Goal: Task Accomplishment & Management: Use online tool/utility

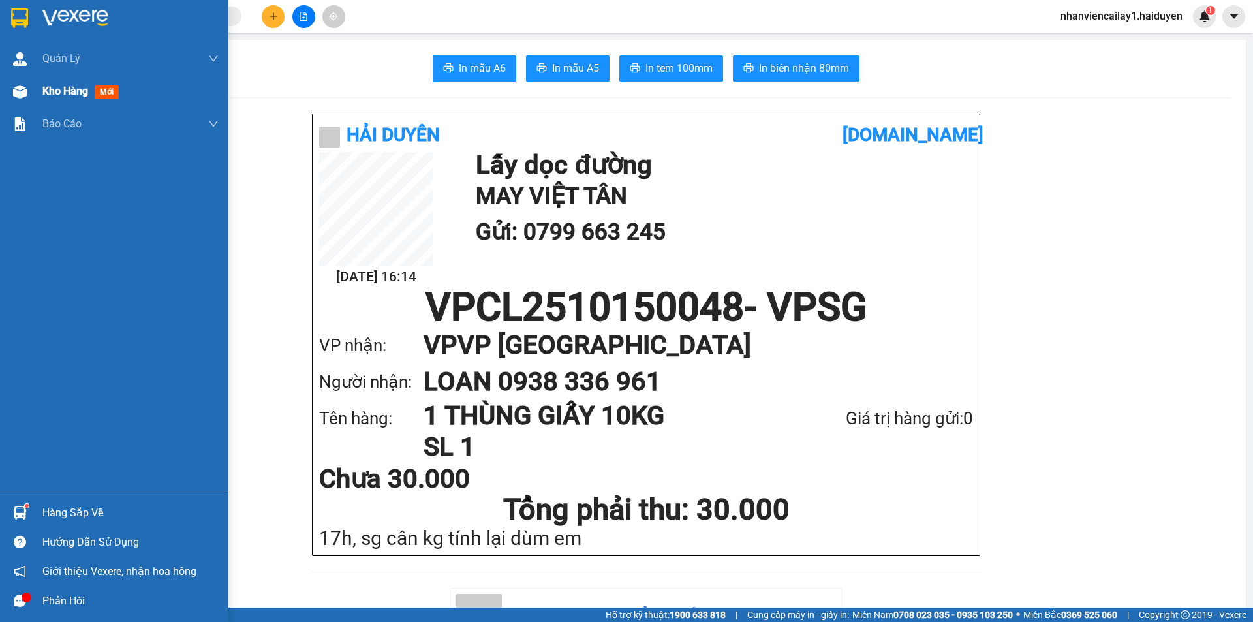
click at [40, 95] on div "Kho hàng mới" at bounding box center [114, 91] width 228 height 33
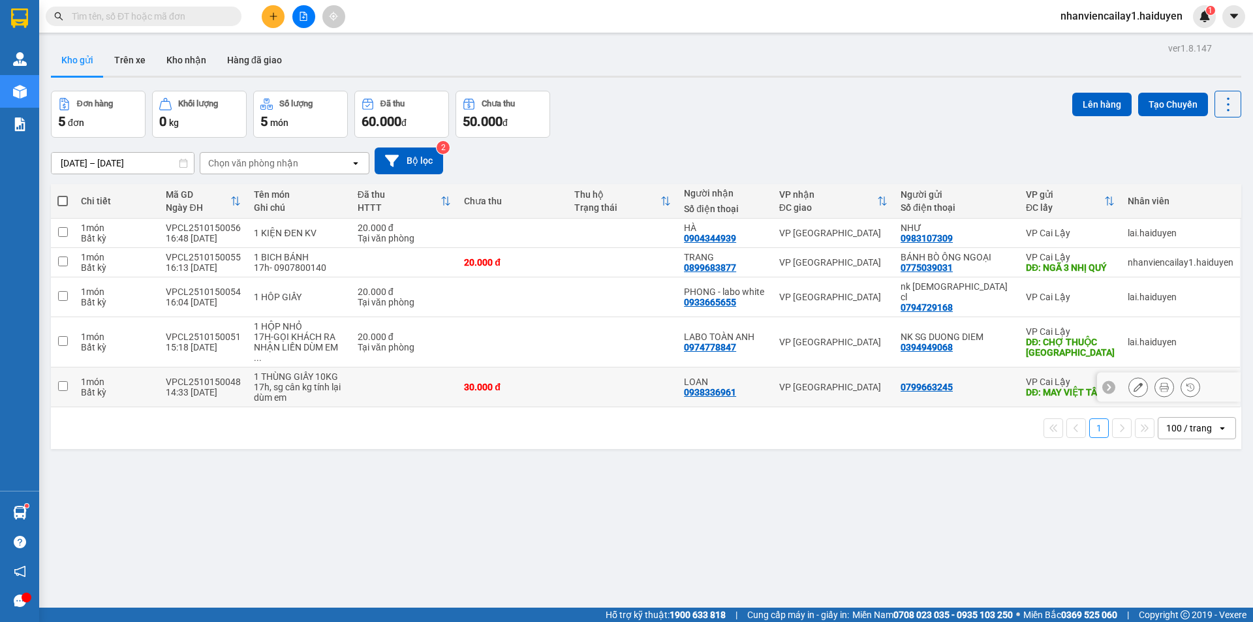
click at [883, 382] on div "VP [GEOGRAPHIC_DATA]" at bounding box center [833, 387] width 108 height 10
checkbox input "true"
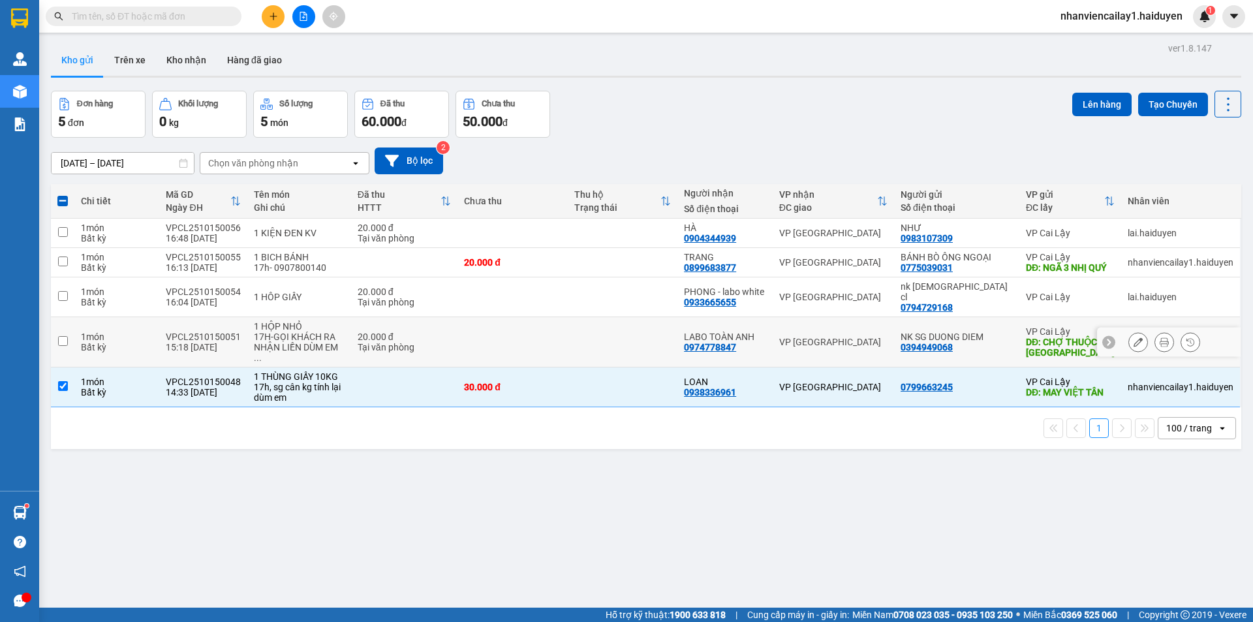
click at [879, 337] on div "VP [GEOGRAPHIC_DATA]" at bounding box center [833, 342] width 108 height 10
checkbox input "true"
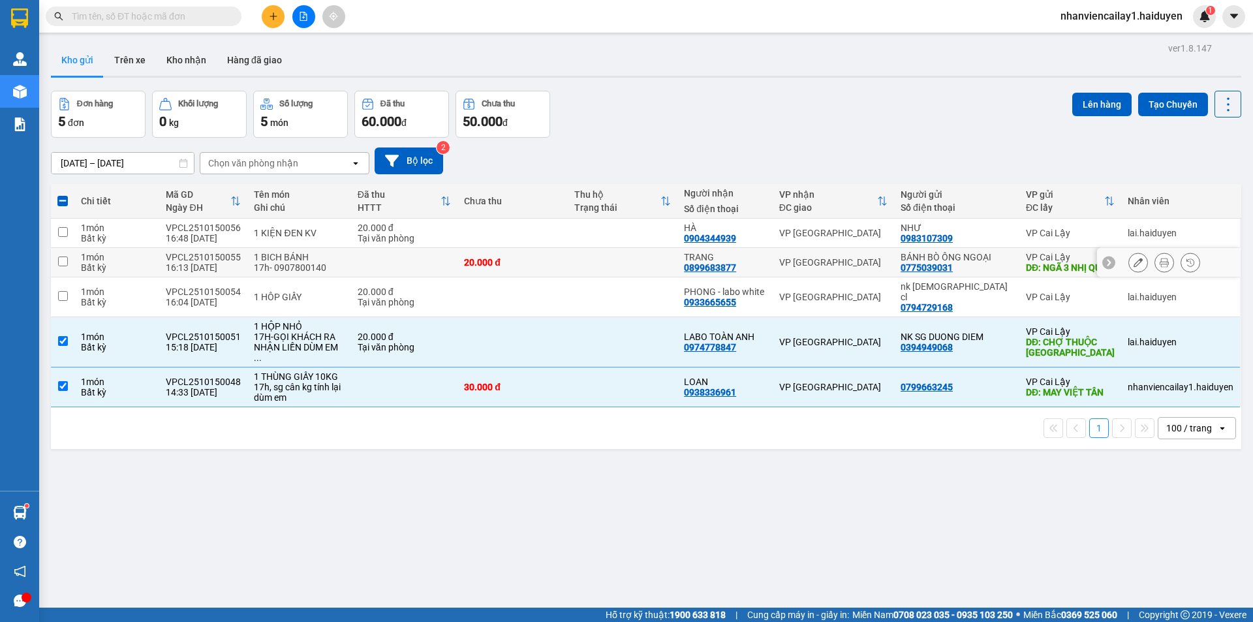
click at [887, 258] on td "VP [GEOGRAPHIC_DATA]" at bounding box center [833, 262] width 121 height 29
checkbox input "true"
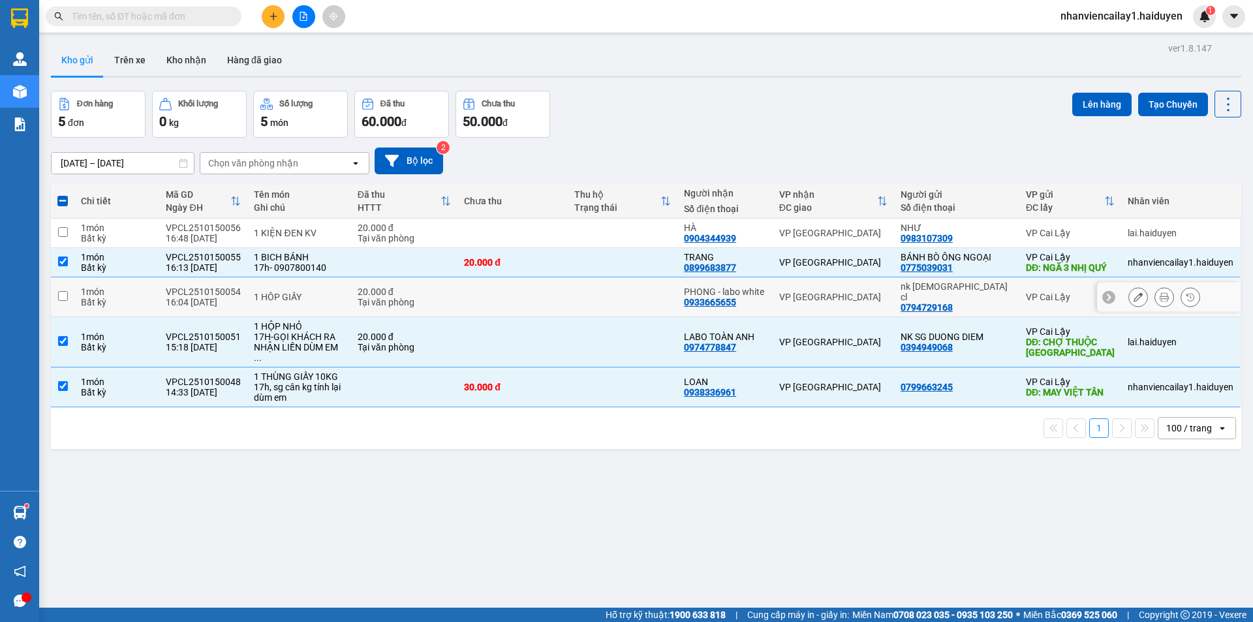
click at [878, 292] on td "VP [GEOGRAPHIC_DATA]" at bounding box center [833, 297] width 121 height 40
checkbox input "true"
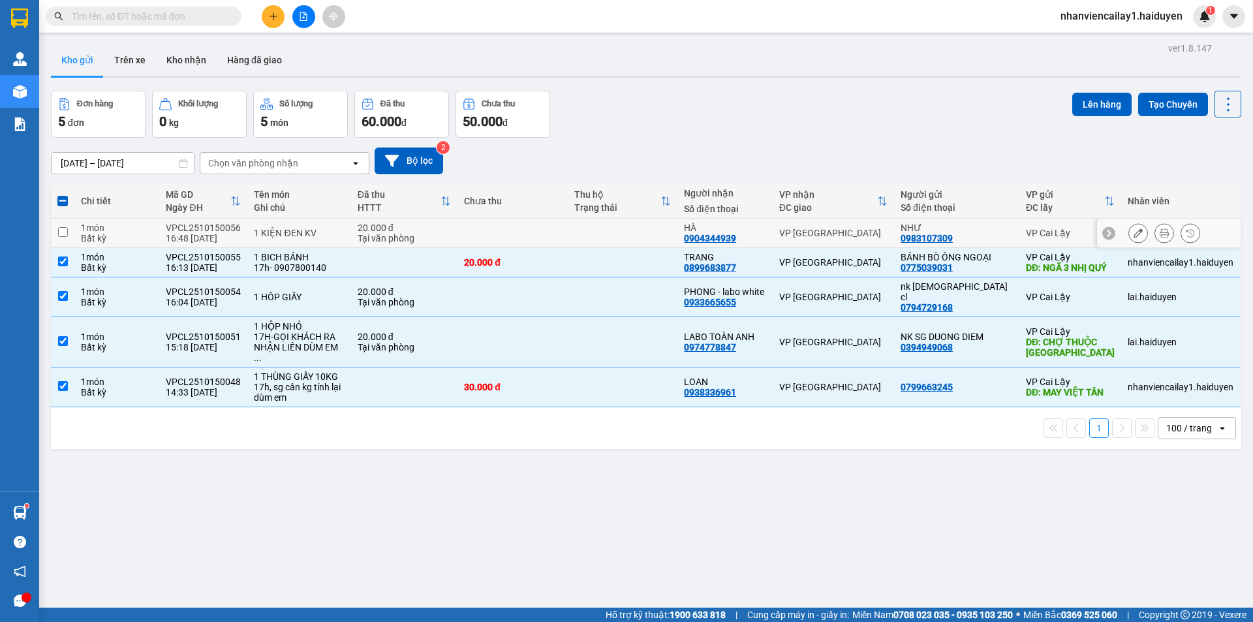
click at [875, 240] on td "VP [GEOGRAPHIC_DATA]" at bounding box center [833, 233] width 121 height 29
checkbox input "true"
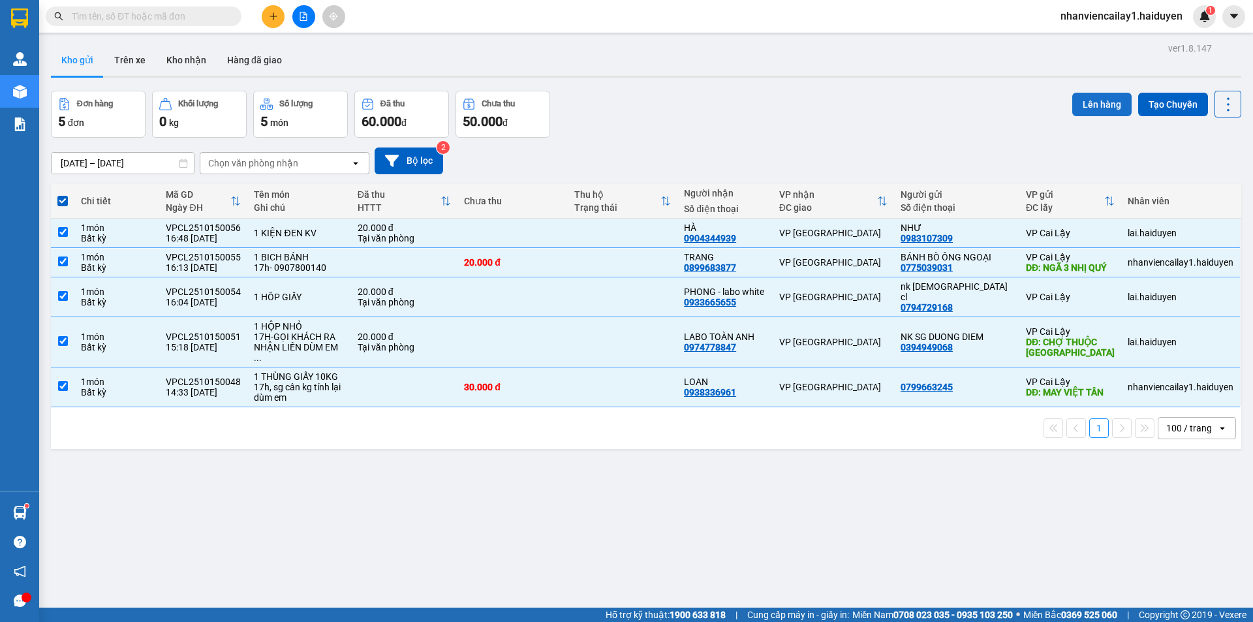
click at [1093, 99] on button "Lên hàng" at bounding box center [1102, 105] width 59 height 24
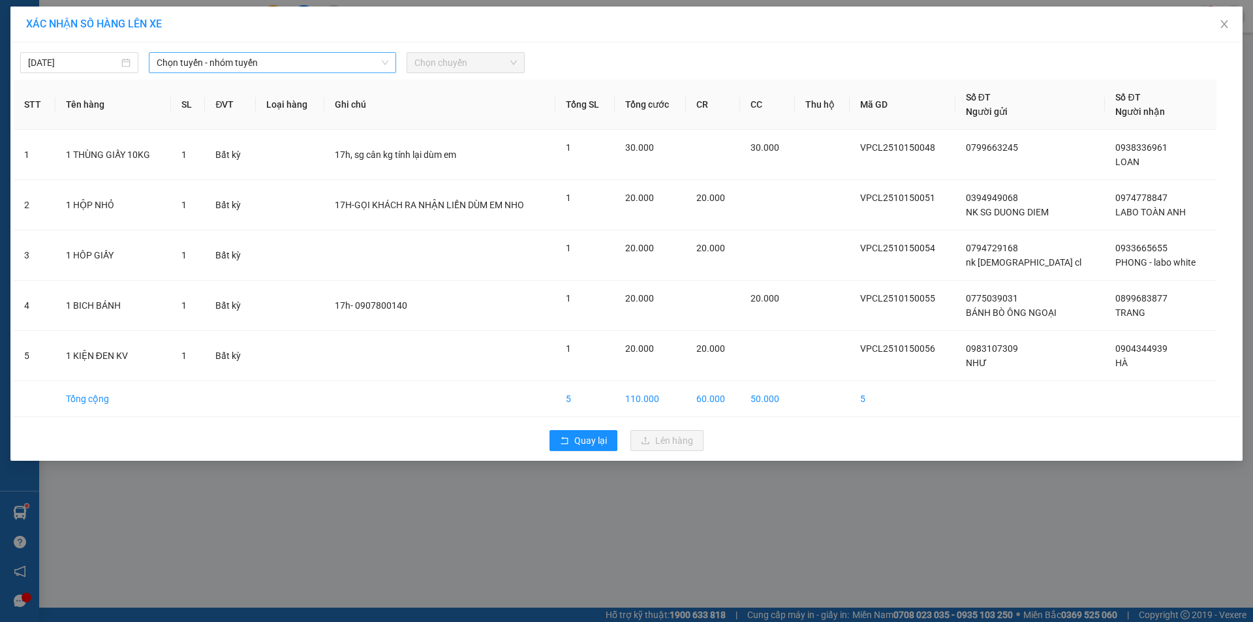
click at [234, 66] on span "Chọn tuyến - nhóm tuyến" at bounding box center [273, 63] width 232 height 20
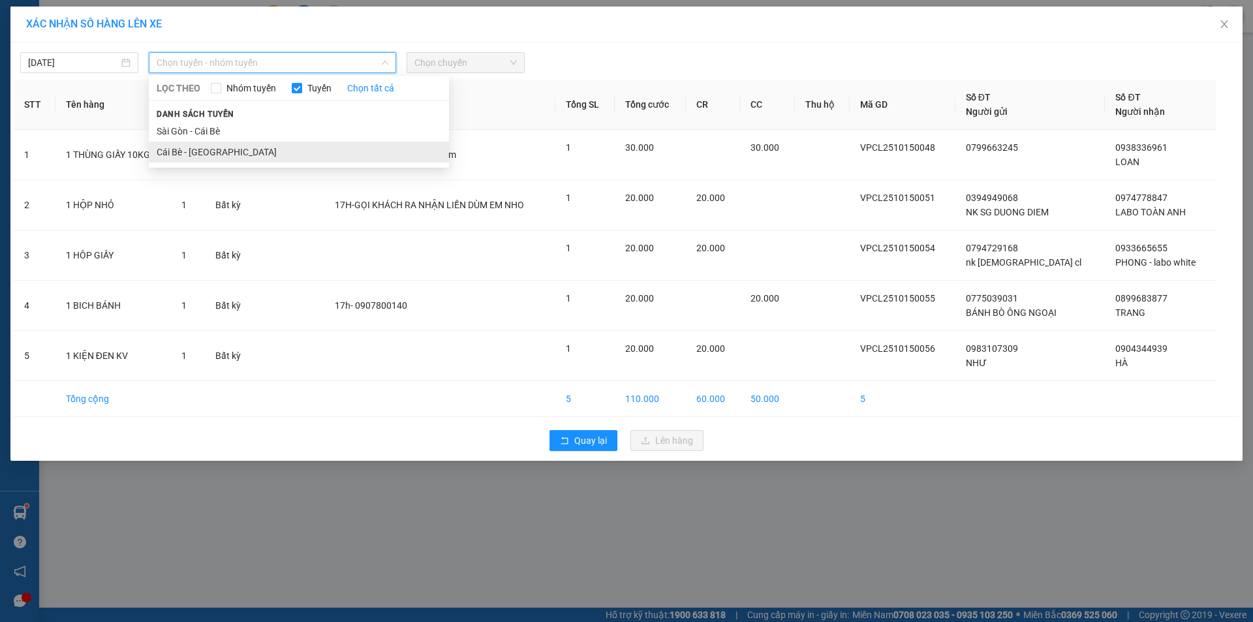
click at [238, 144] on li "Cái Bè - [GEOGRAPHIC_DATA]" at bounding box center [299, 152] width 300 height 21
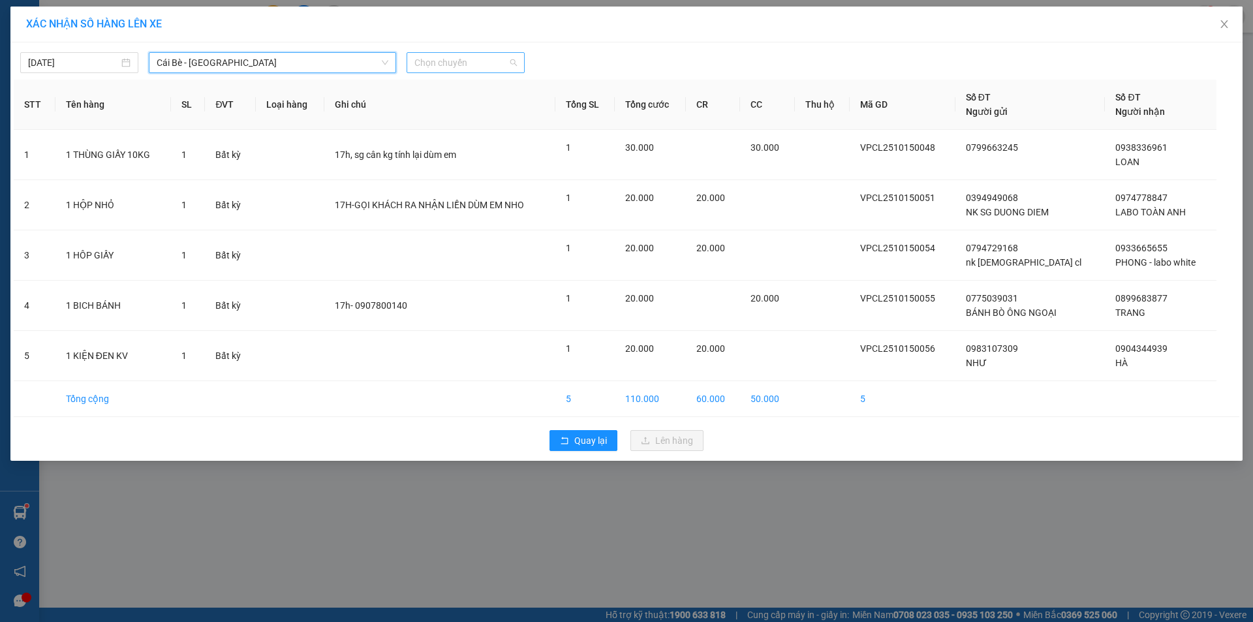
click at [441, 61] on span "Chọn chuyến" at bounding box center [466, 63] width 102 height 20
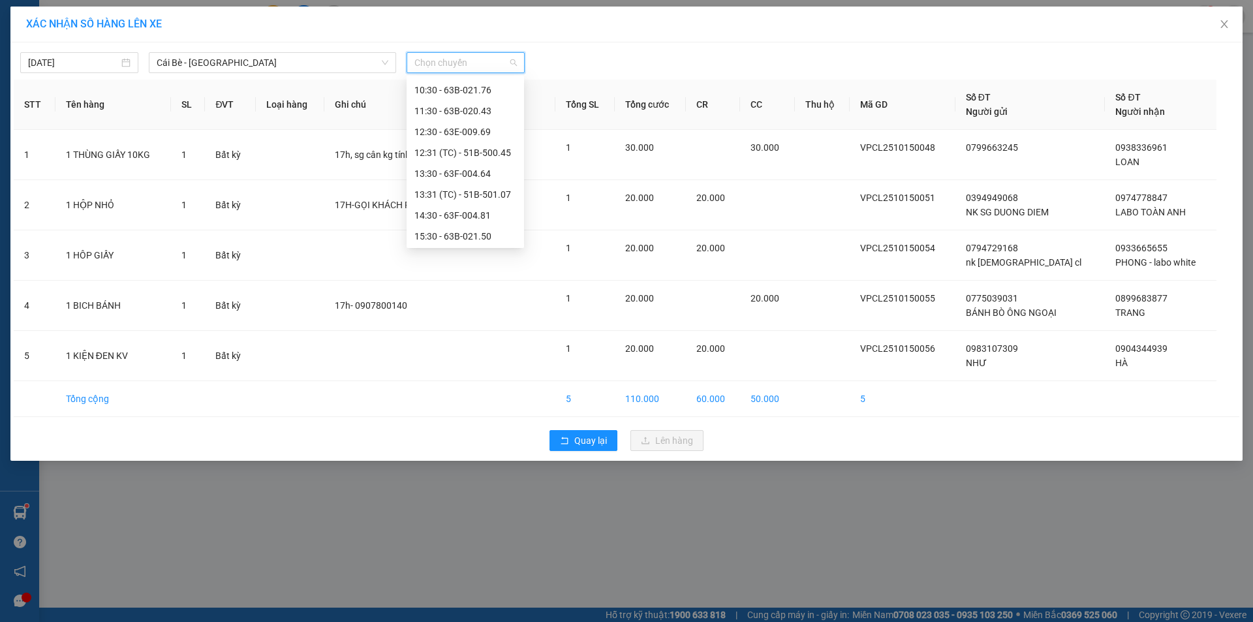
scroll to position [272, 0]
click at [488, 242] on div "16:30" at bounding box center [466, 235] width 118 height 21
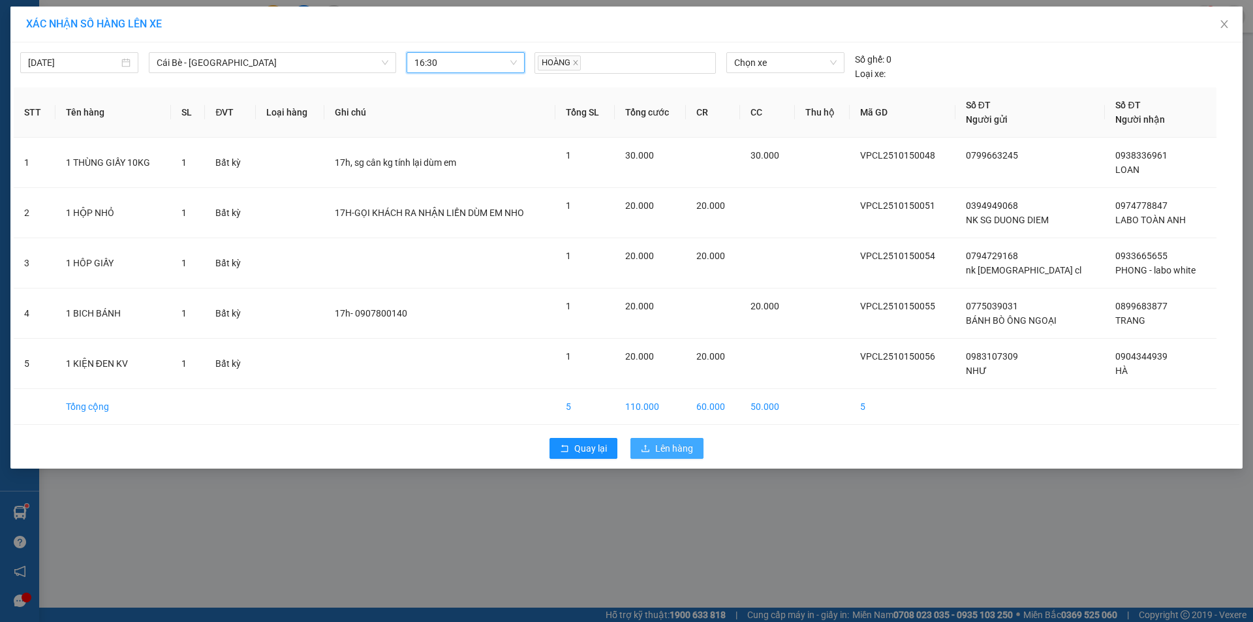
click at [664, 446] on span "Lên hàng" at bounding box center [674, 448] width 38 height 14
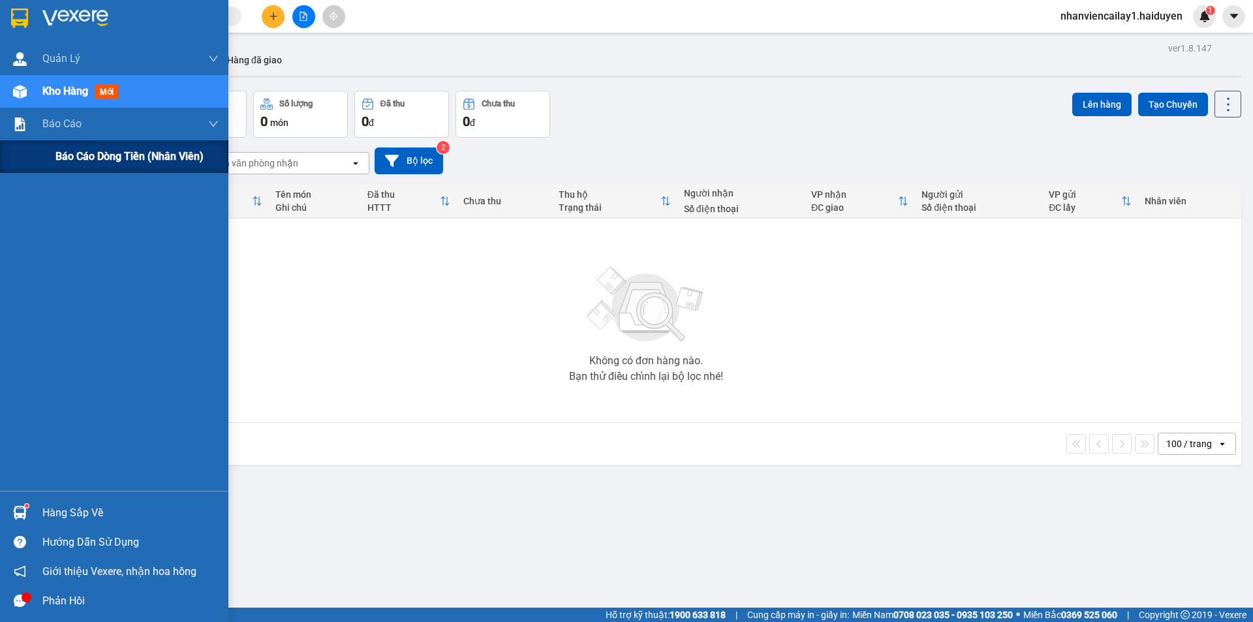
click at [69, 160] on span "Báo cáo dòng tiền (nhân viên)" at bounding box center [129, 156] width 148 height 16
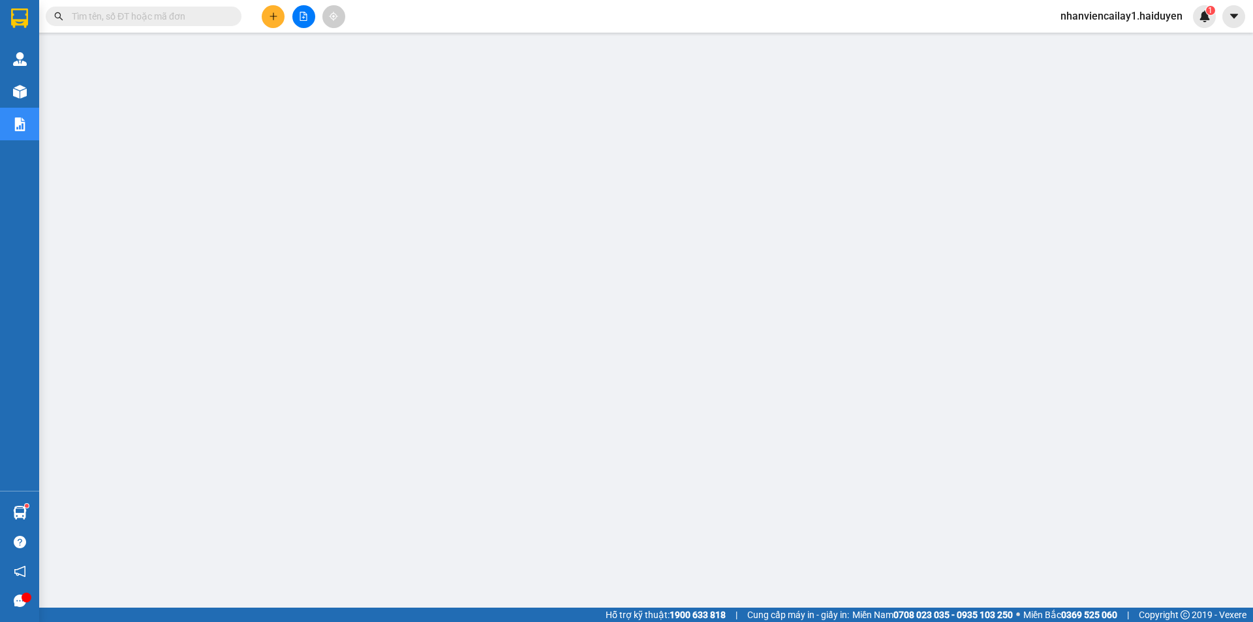
click at [313, 10] on button at bounding box center [303, 16] width 23 height 23
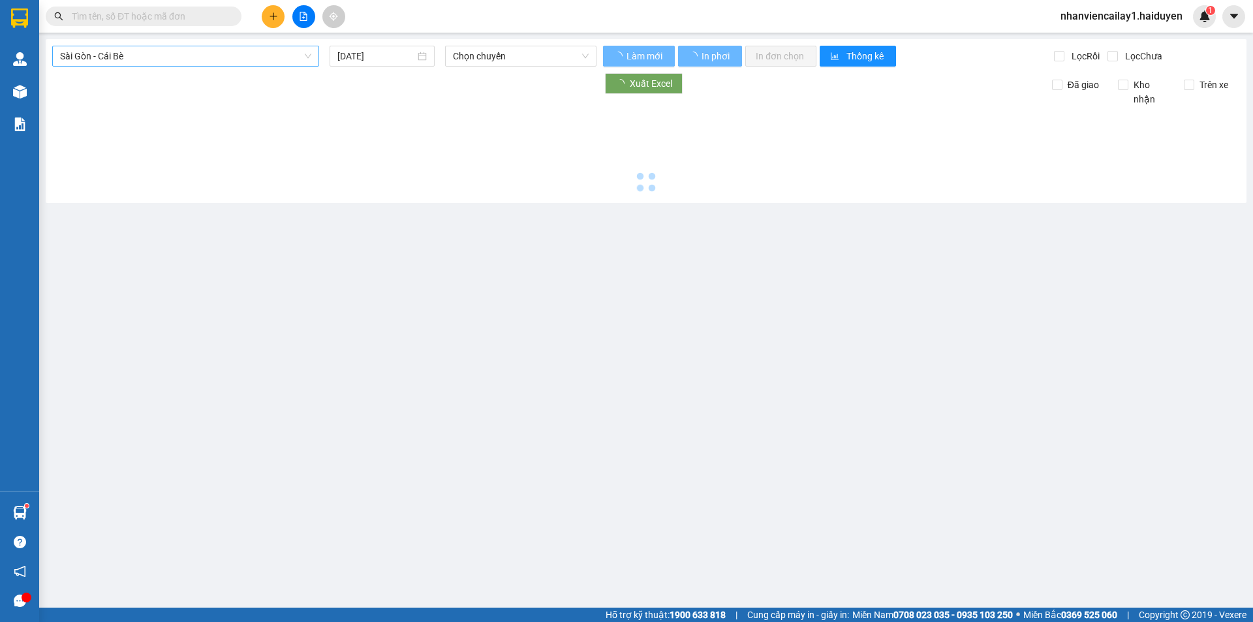
click at [133, 60] on span "Sài Gòn - Cái Bè" at bounding box center [185, 56] width 251 height 20
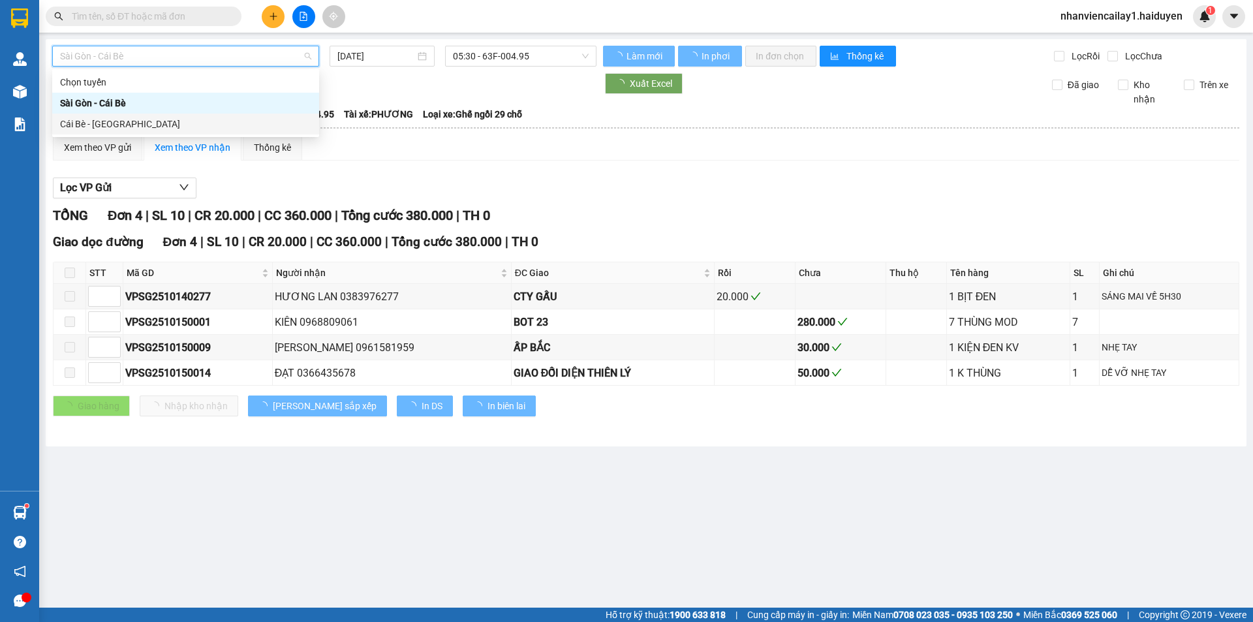
click at [133, 127] on div "Cái Bè - [GEOGRAPHIC_DATA]" at bounding box center [185, 124] width 251 height 14
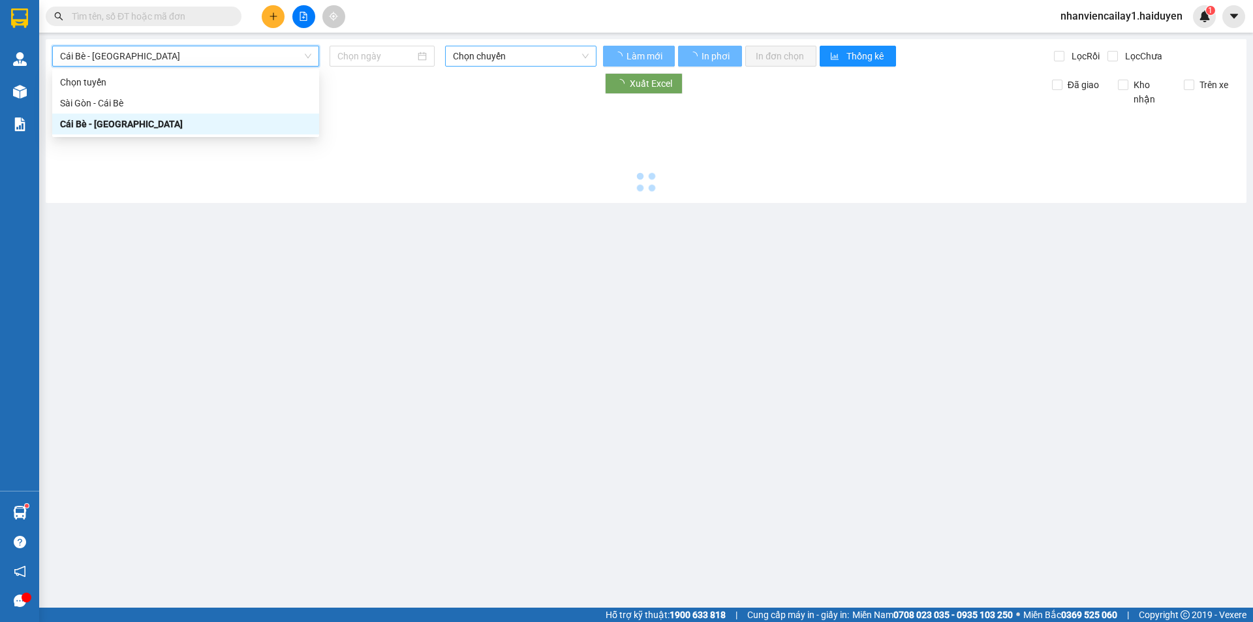
type input "[DATE]"
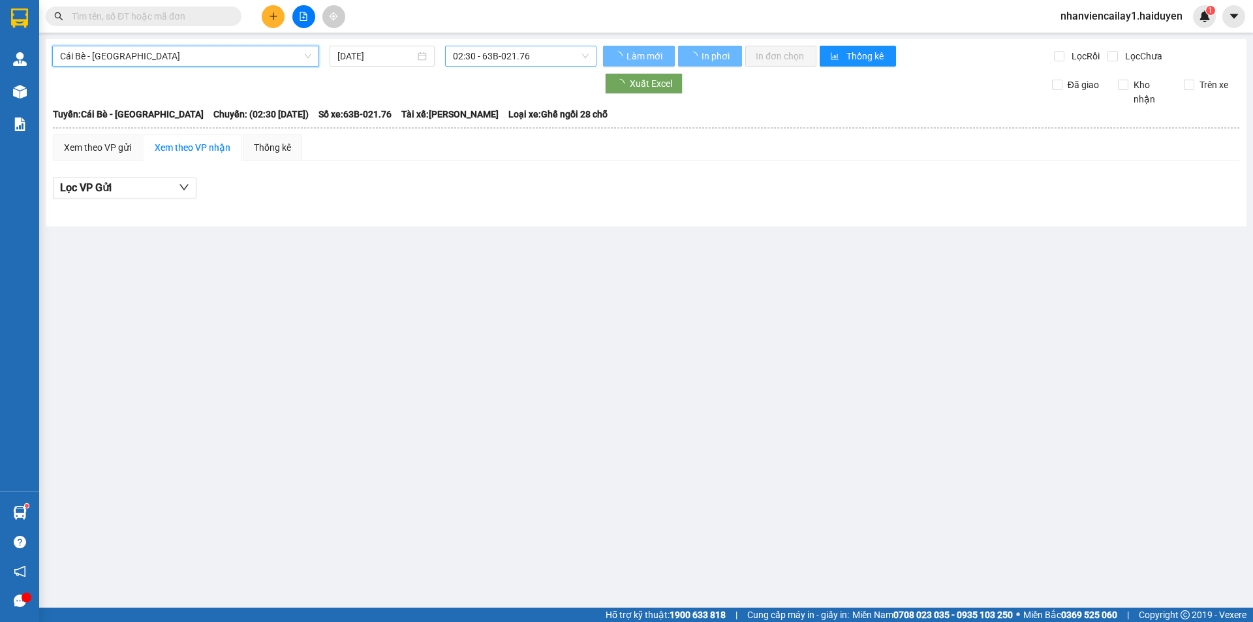
click at [474, 46] on div "02:30 - 63B-021.76" at bounding box center [520, 56] width 151 height 21
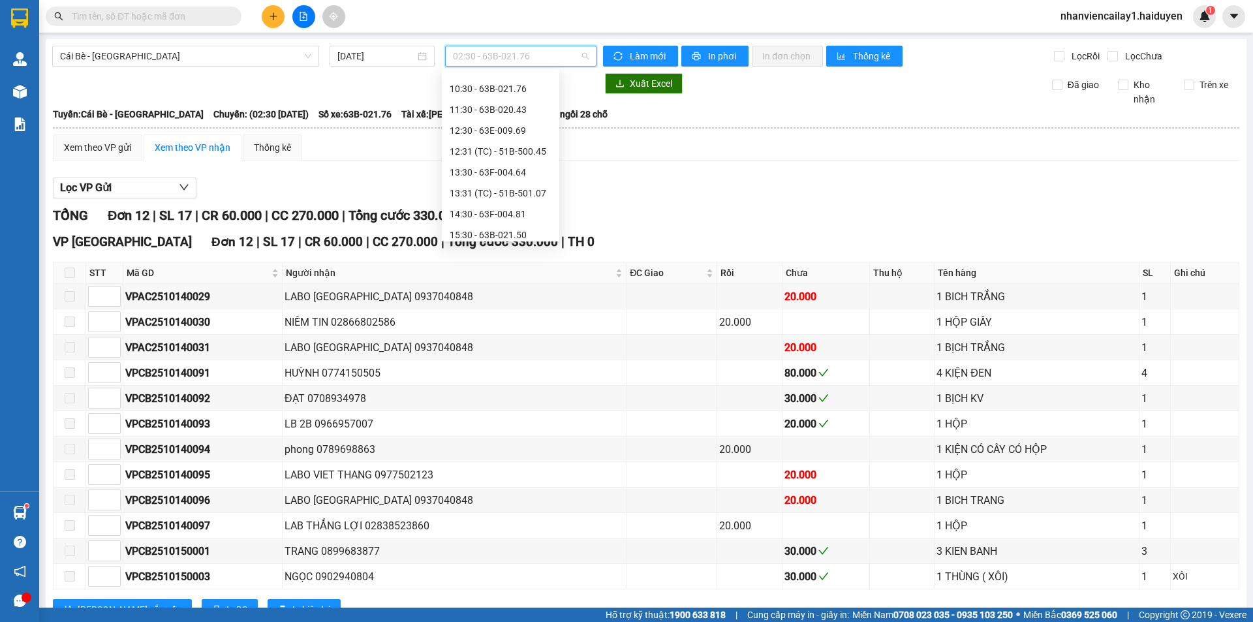
scroll to position [272, 0]
click at [522, 236] on div "16:30" at bounding box center [501, 228] width 118 height 21
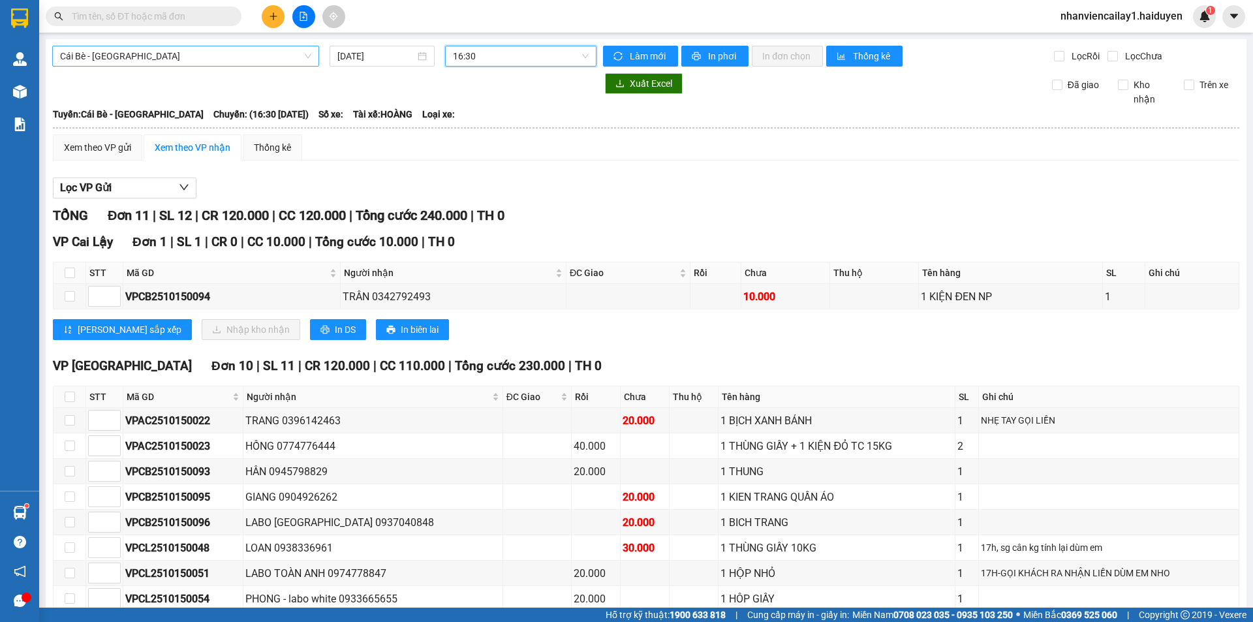
click at [289, 50] on span "Cái Bè - [GEOGRAPHIC_DATA]" at bounding box center [185, 56] width 251 height 20
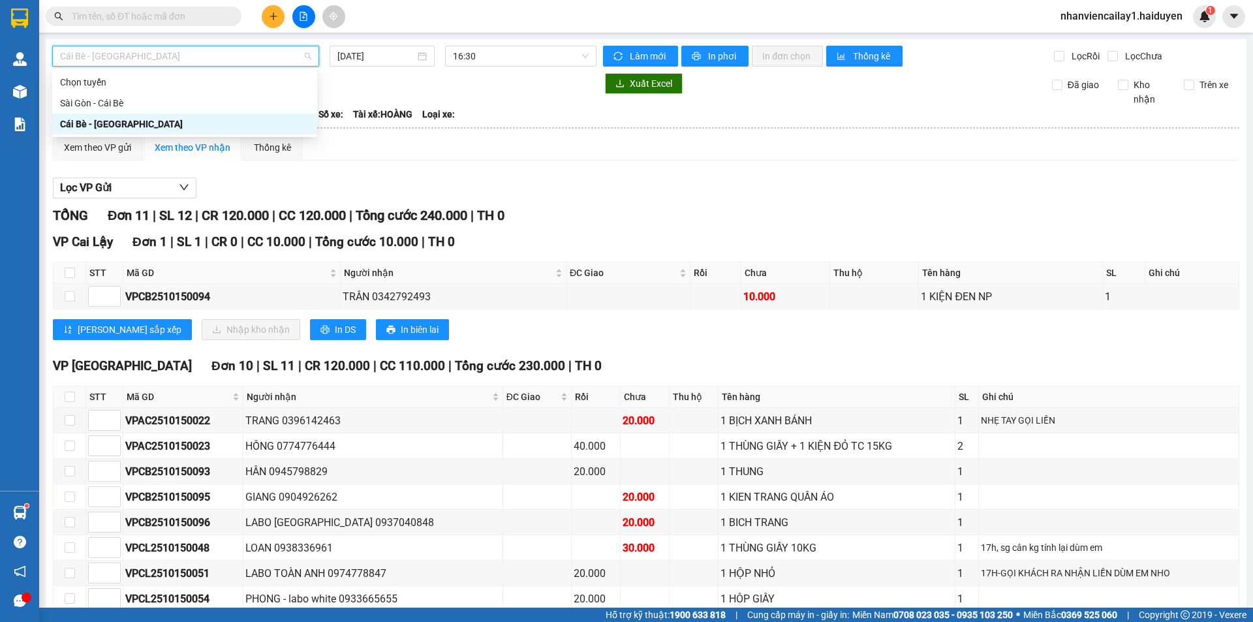
click at [581, 44] on div "Cái Bè - [GEOGRAPHIC_DATA] [DATE] 16:30 Làm mới In phơi In đơn chọn Thống kê Lọ…" at bounding box center [646, 381] width 1201 height 684
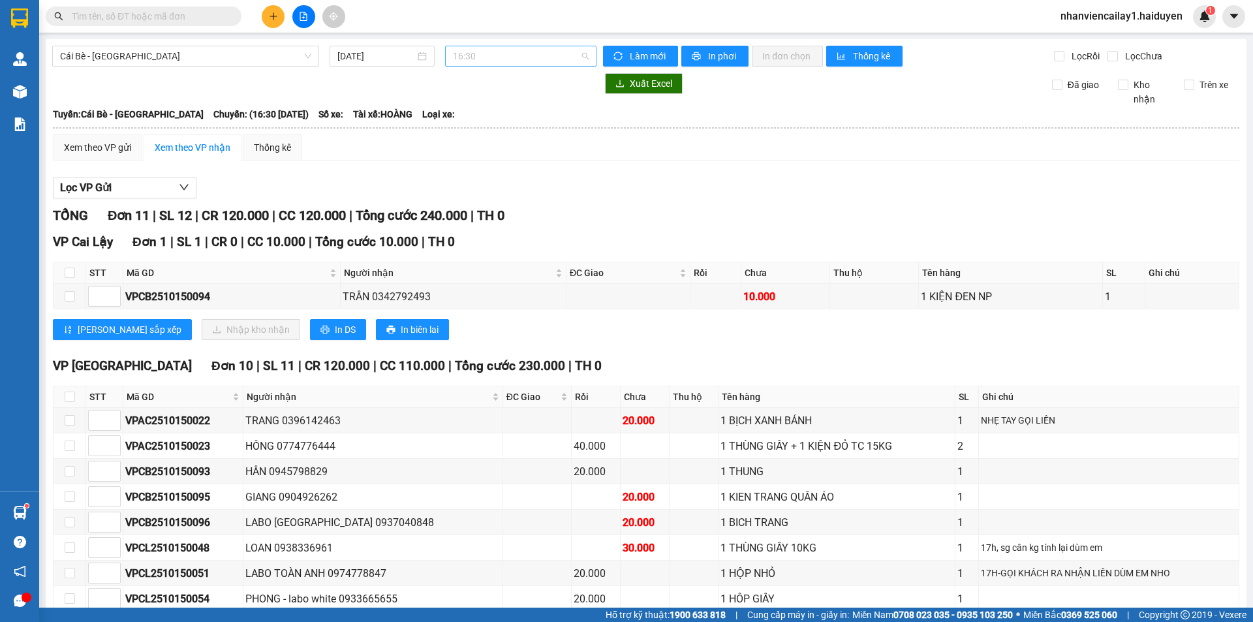
click at [565, 55] on span "16:30" at bounding box center [521, 56] width 136 height 20
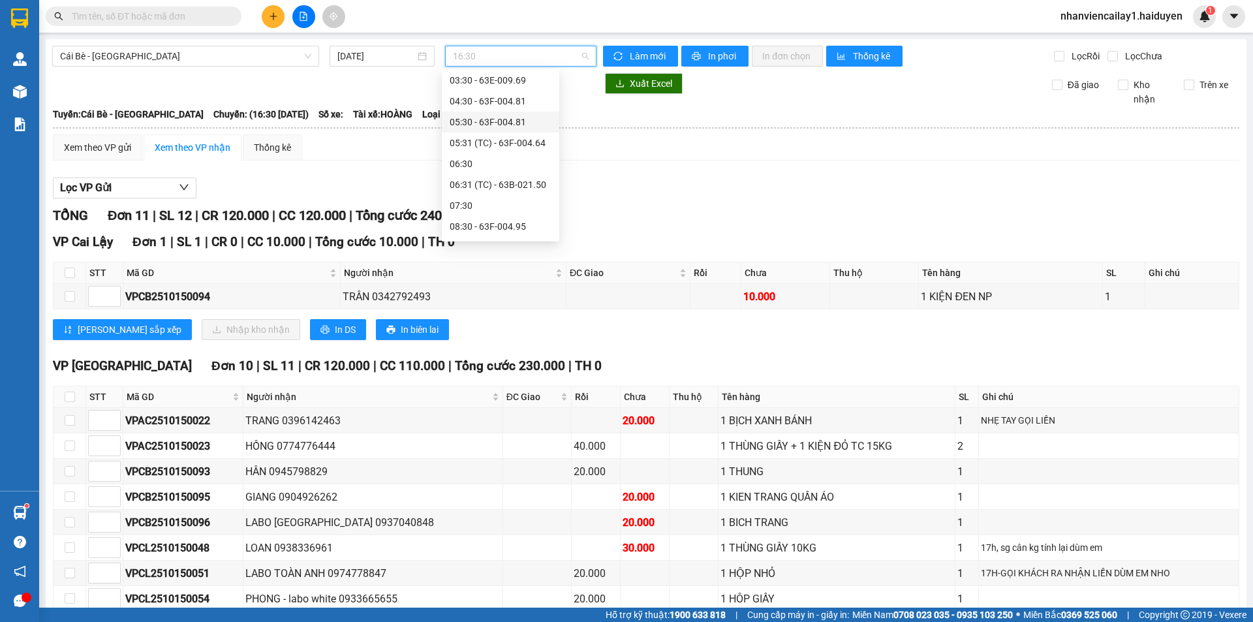
scroll to position [65, 0]
click at [485, 138] on div "05:31 (TC) - 63F-004.64" at bounding box center [501, 142] width 102 height 14
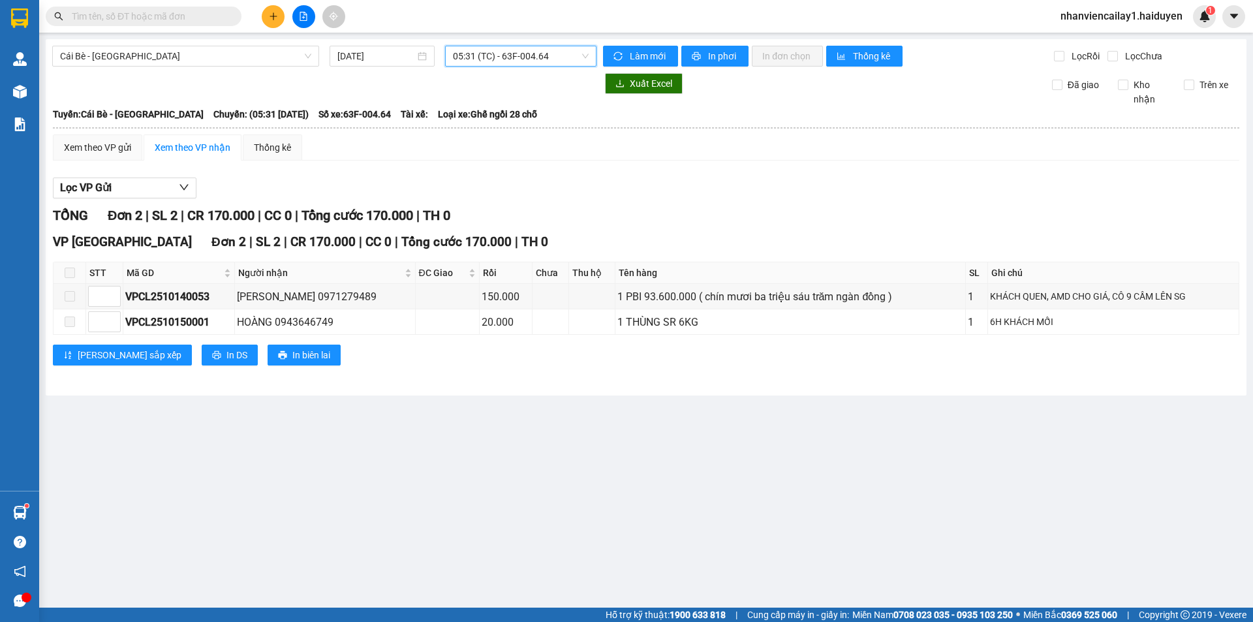
click at [545, 59] on span "05:31 (TC) - 63F-004.64" at bounding box center [521, 56] width 136 height 20
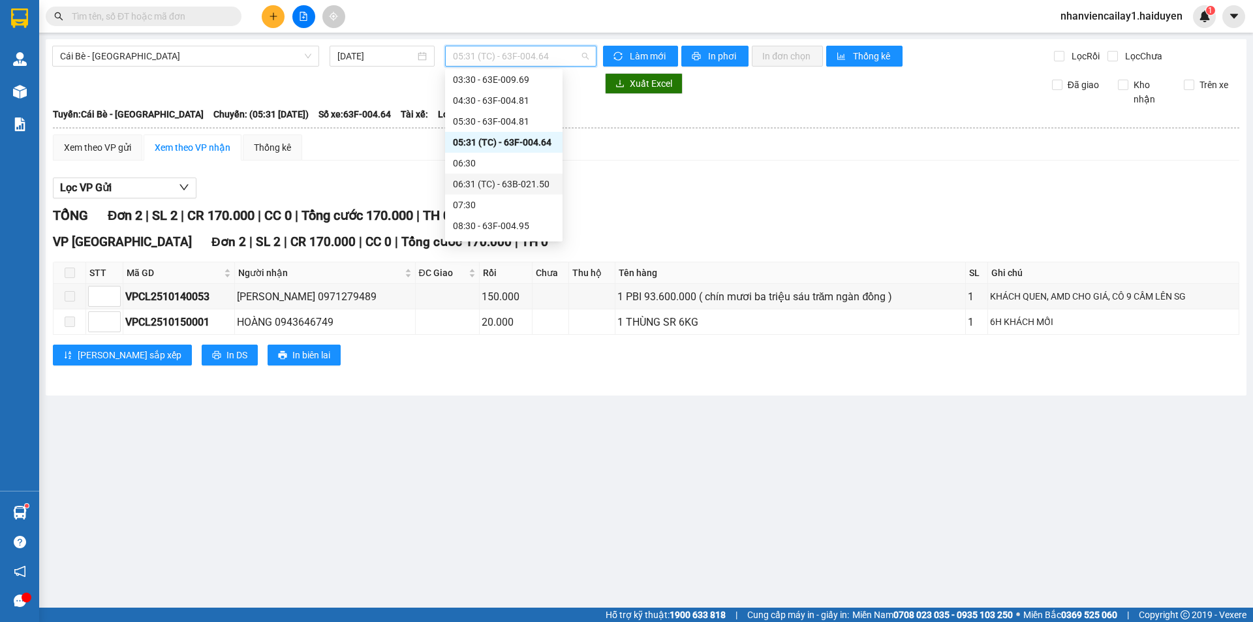
click at [517, 181] on div "06:31 (TC) - 63B-021.50" at bounding box center [504, 184] width 102 height 14
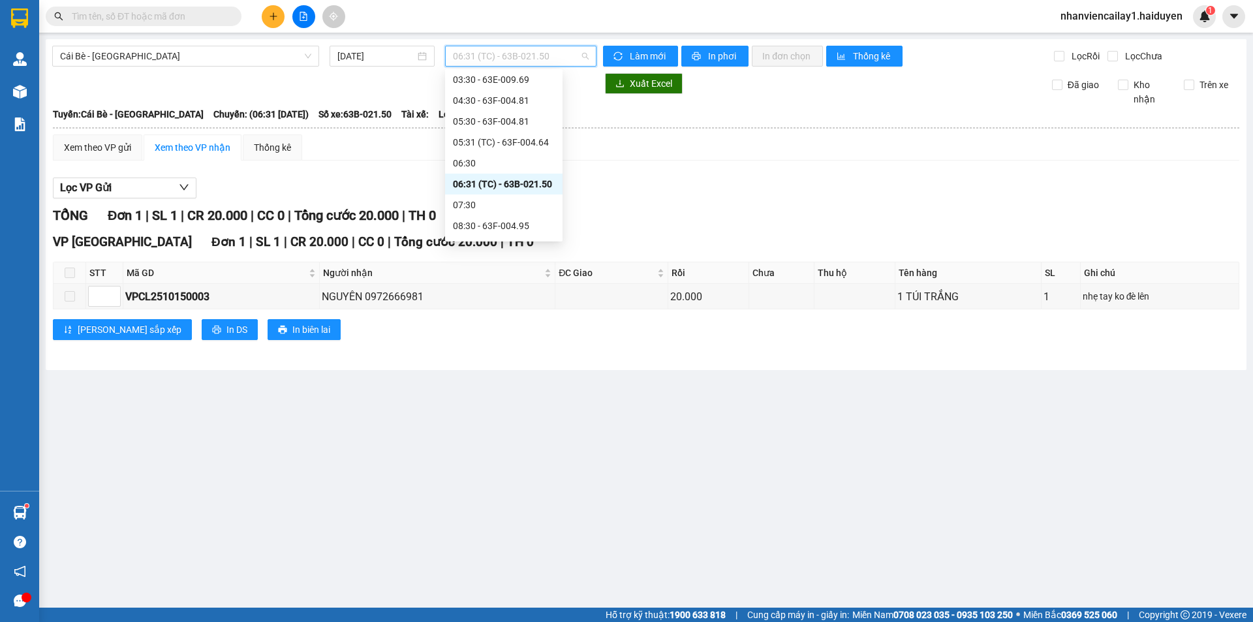
click at [578, 57] on span "06:31 (TC) - 63B-021.50" at bounding box center [521, 56] width 136 height 20
click at [521, 155] on div "08:30 - 63F-004.95" at bounding box center [504, 160] width 102 height 14
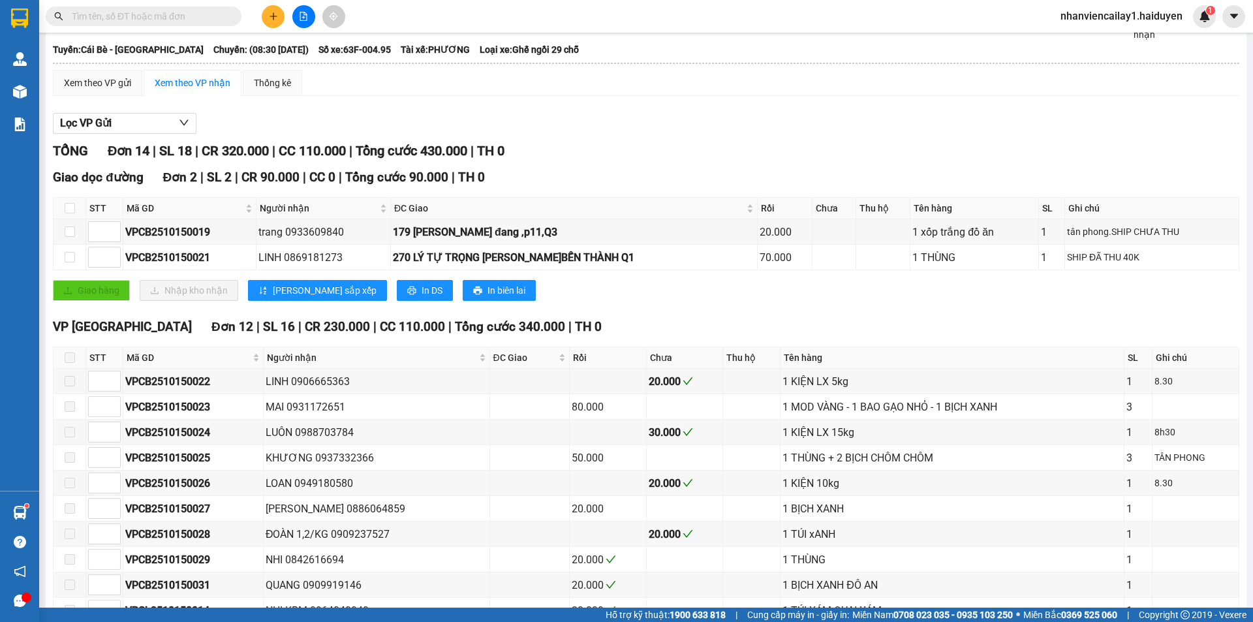
scroll to position [65, 0]
click at [168, 14] on input "text" at bounding box center [149, 16] width 154 height 14
click at [104, 93] on div "Xem theo VP gửi" at bounding box center [97, 82] width 89 height 26
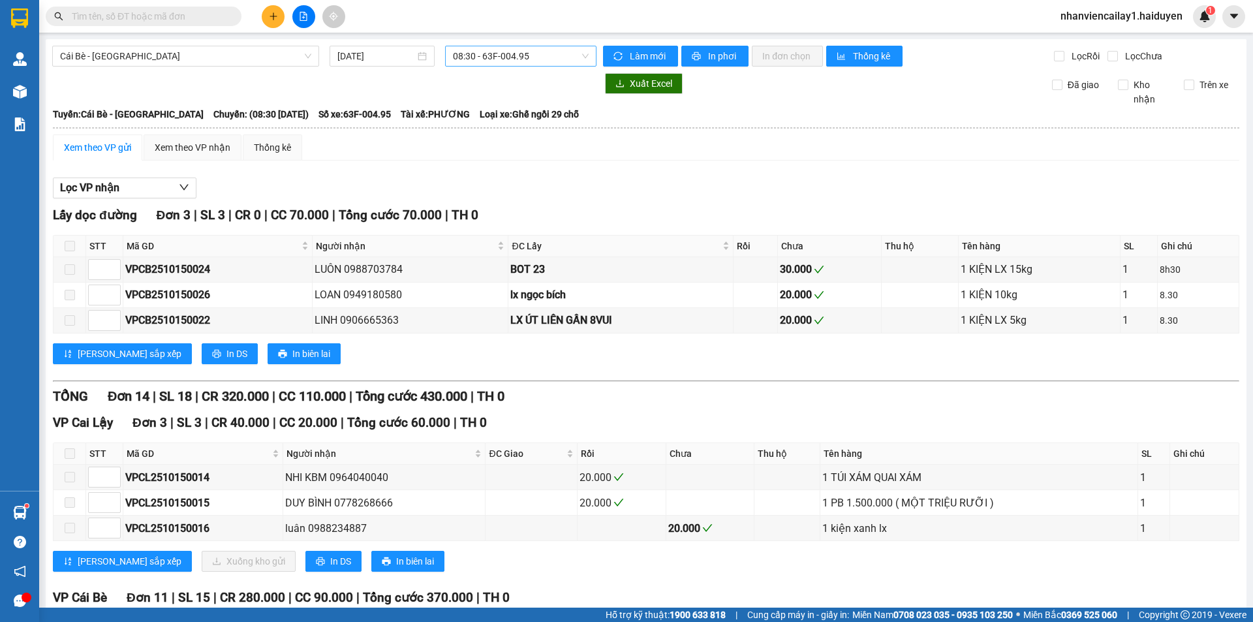
click at [514, 56] on span "08:30 - 63F-004.95" at bounding box center [521, 56] width 136 height 20
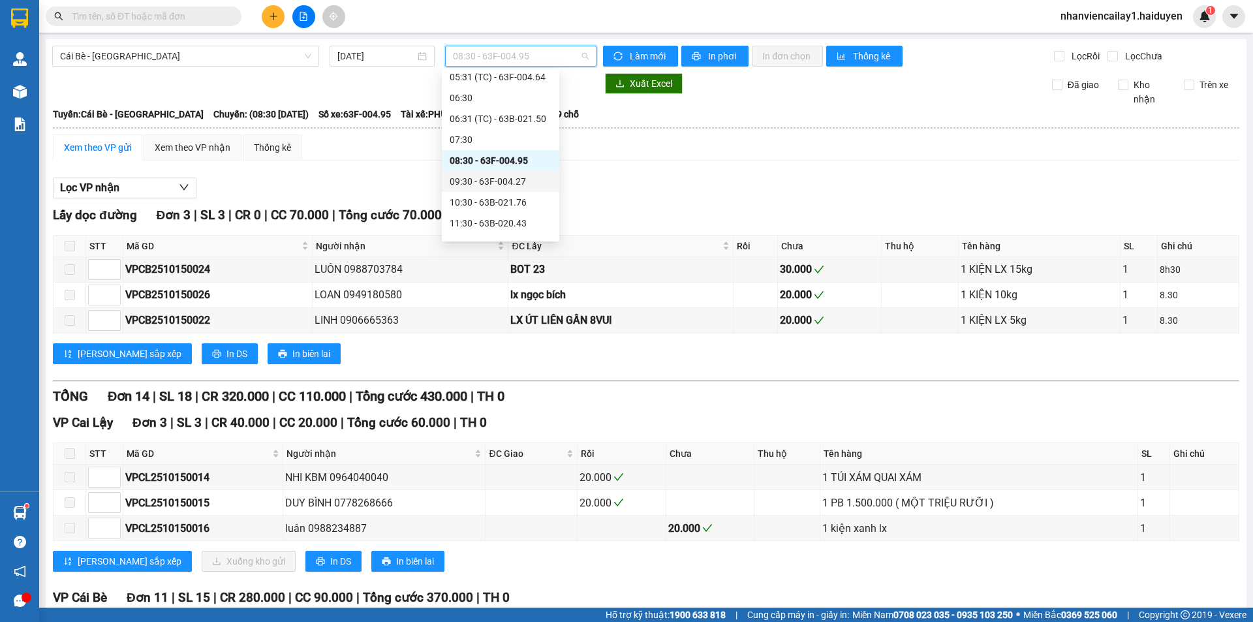
click at [490, 181] on div "09:30 - 63F-004.27" at bounding box center [501, 181] width 102 height 14
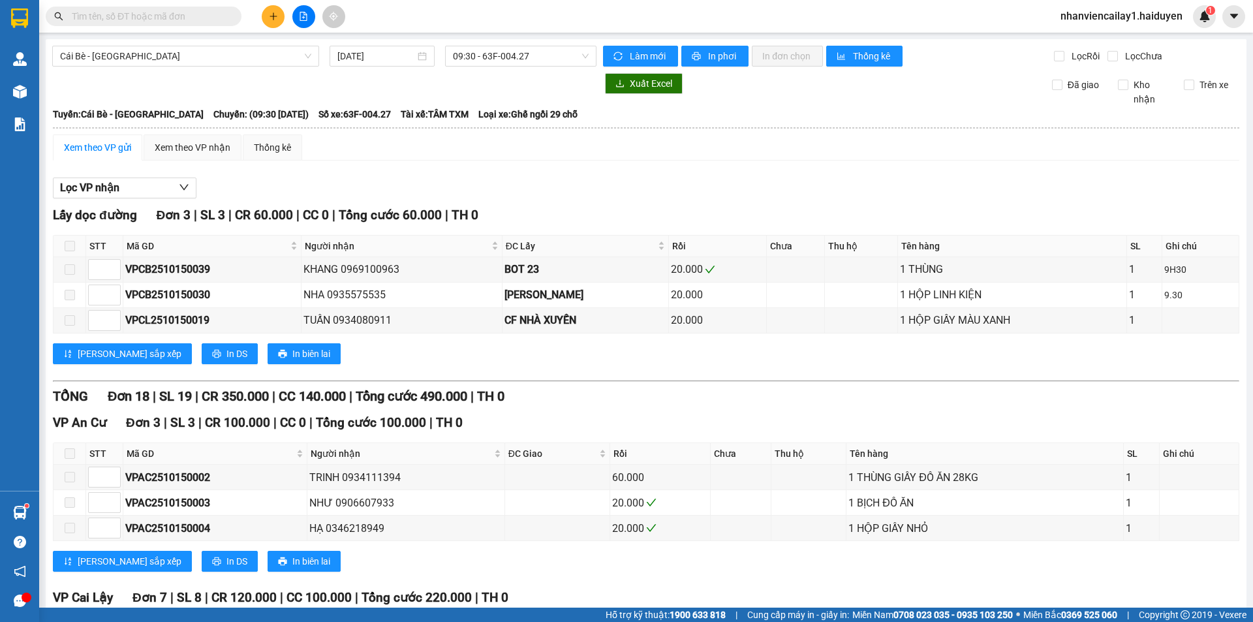
click at [534, 44] on div "Cái Bè - [GEOGRAPHIC_DATA] [DATE] 09:30 - 63F-004.27 Làm mới In phơi In đơn chọ…" at bounding box center [646, 610] width 1201 height 1142
click at [523, 50] on span "09:30 - 63F-004.27" at bounding box center [521, 56] width 136 height 20
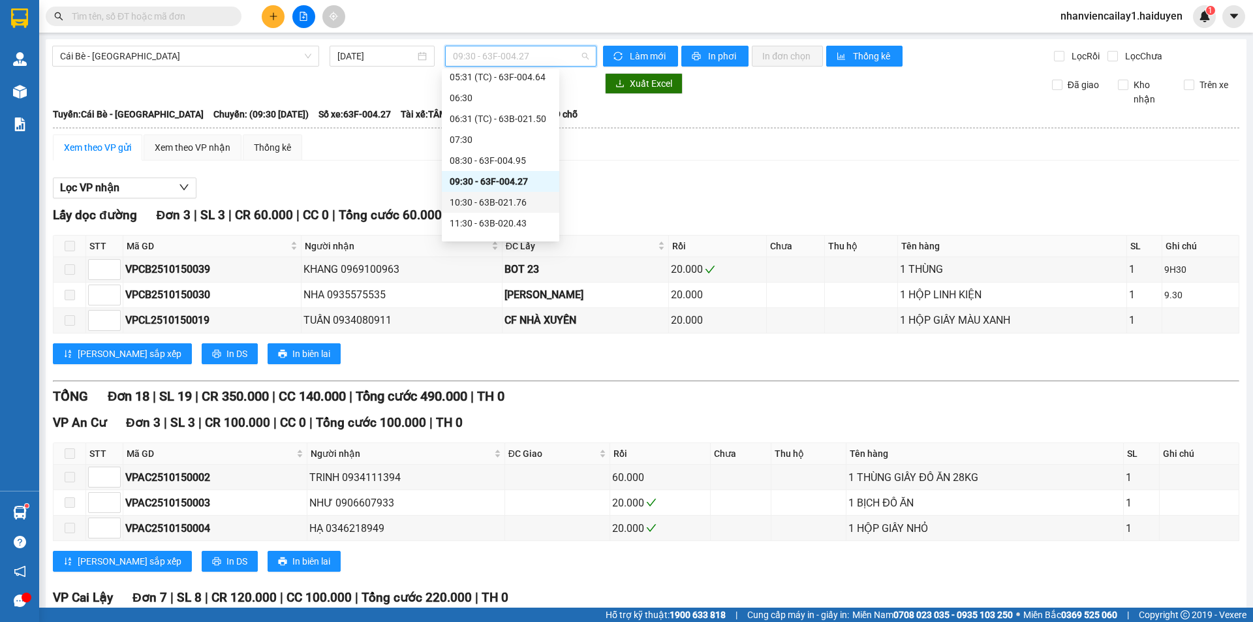
click at [520, 196] on div "10:30 - 63B-021.76" at bounding box center [501, 202] width 102 height 14
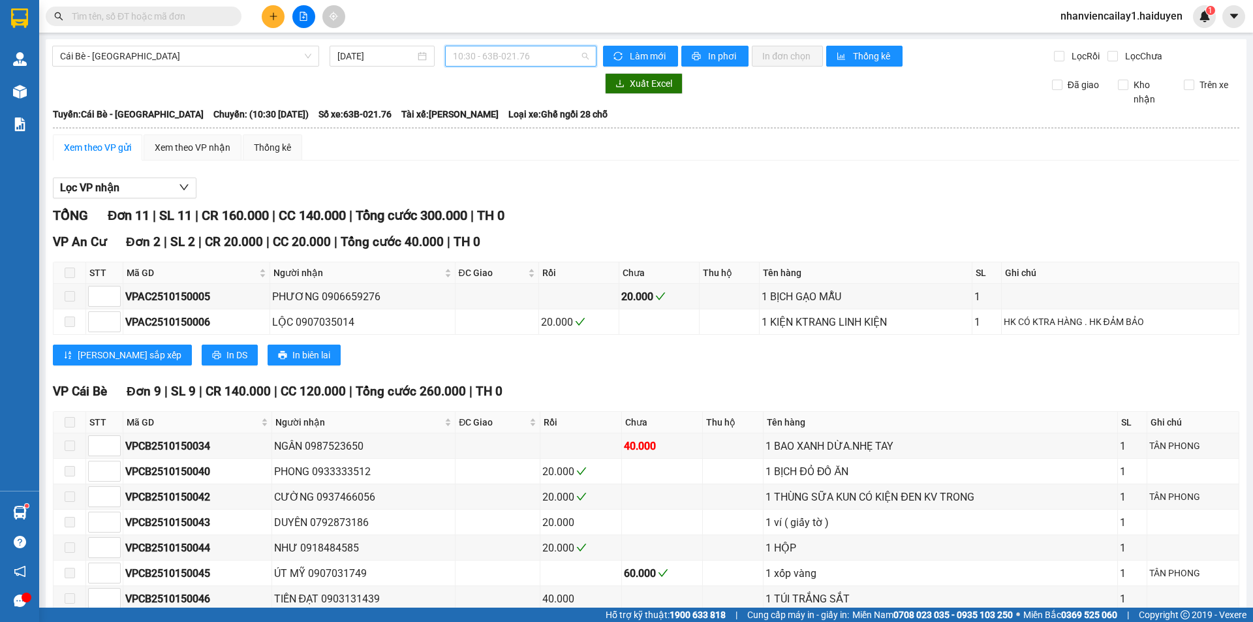
click at [508, 51] on span "10:30 - 63B-021.76" at bounding box center [521, 56] width 136 height 20
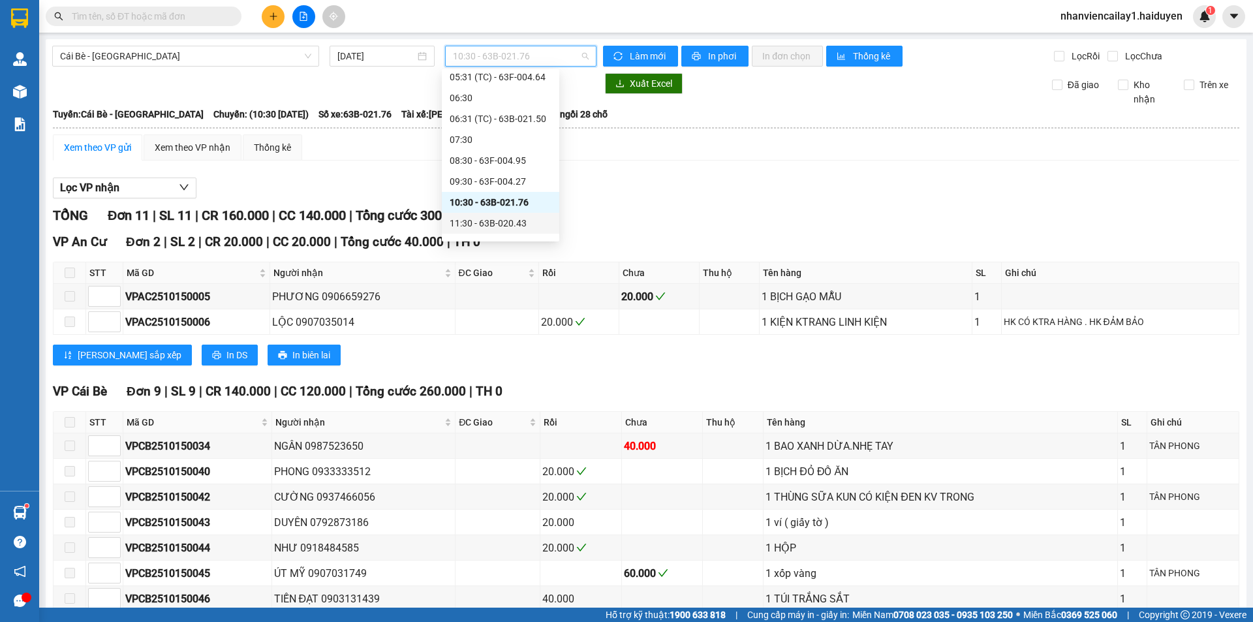
click at [507, 227] on div "11:30 - 63B-020.43" at bounding box center [501, 223] width 102 height 14
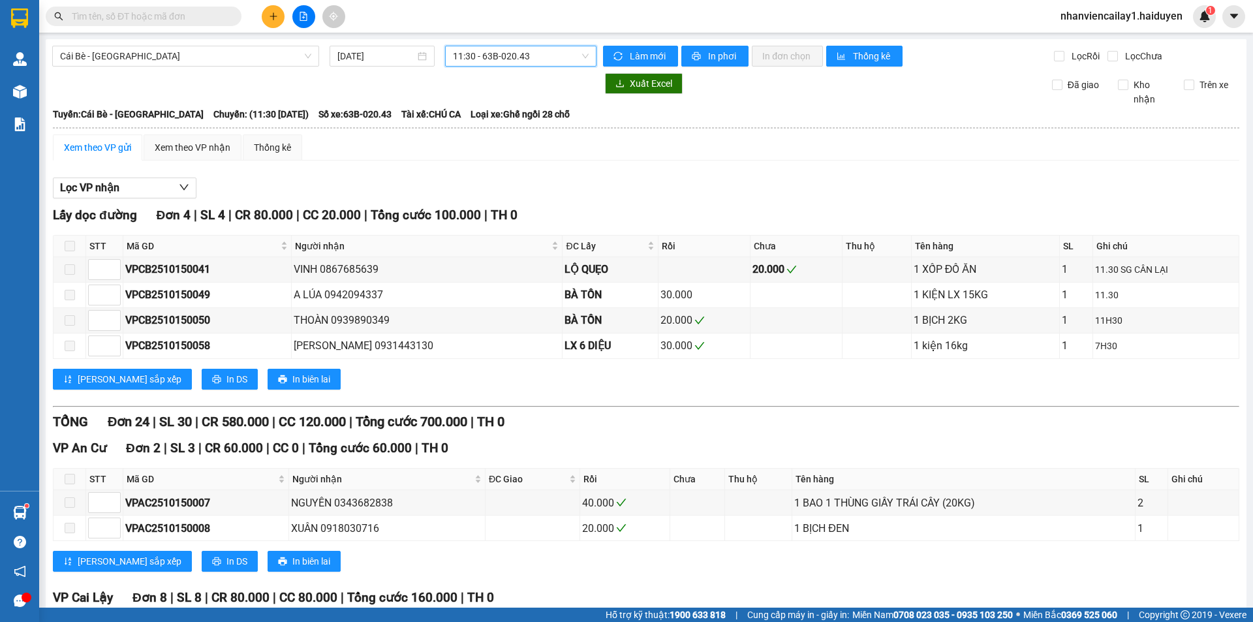
click at [525, 55] on span "11:30 - 63B-020.43" at bounding box center [521, 56] width 136 height 20
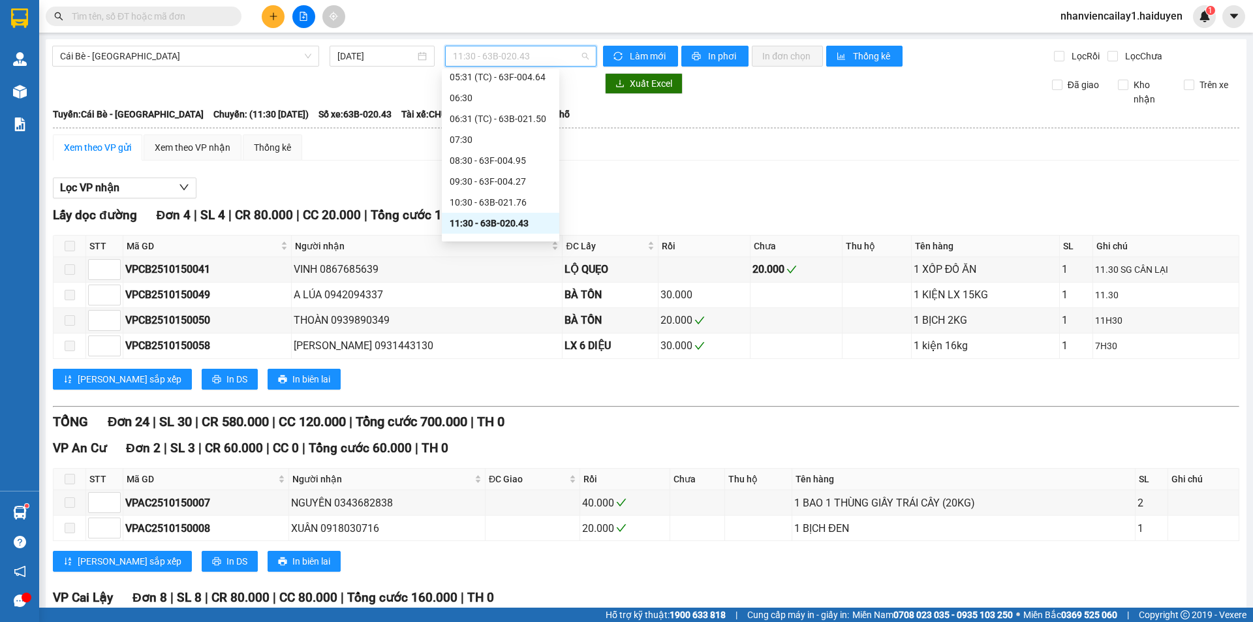
scroll to position [196, 0]
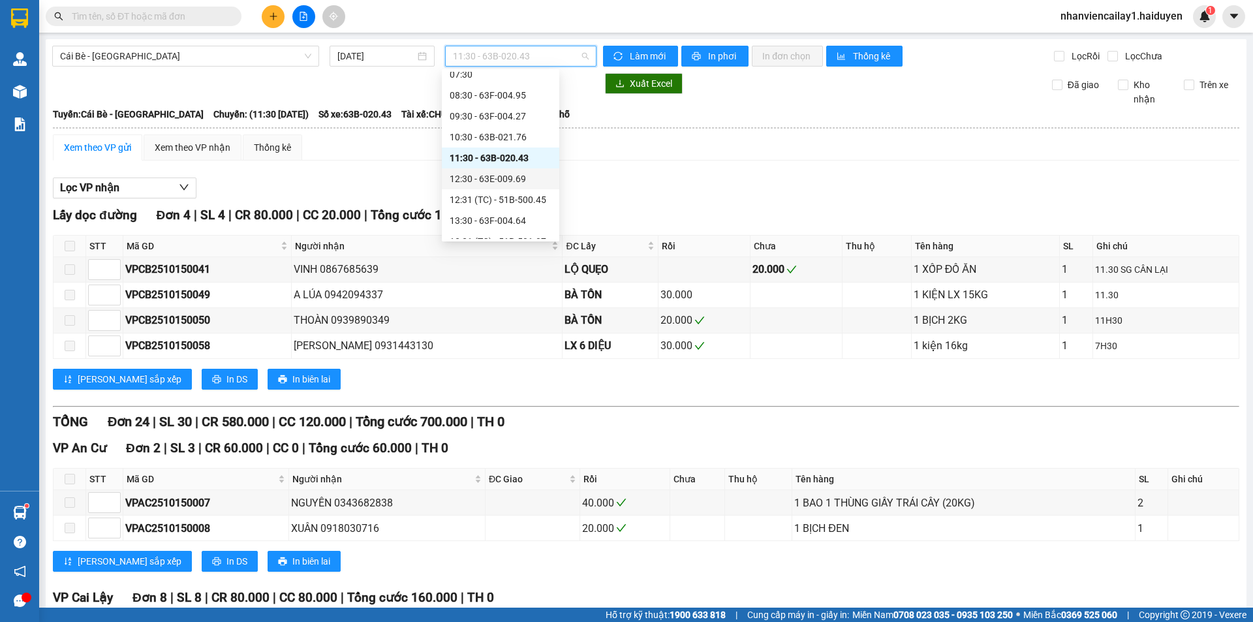
click at [482, 172] on div "12:30 - 63E-009.69" at bounding box center [501, 179] width 102 height 14
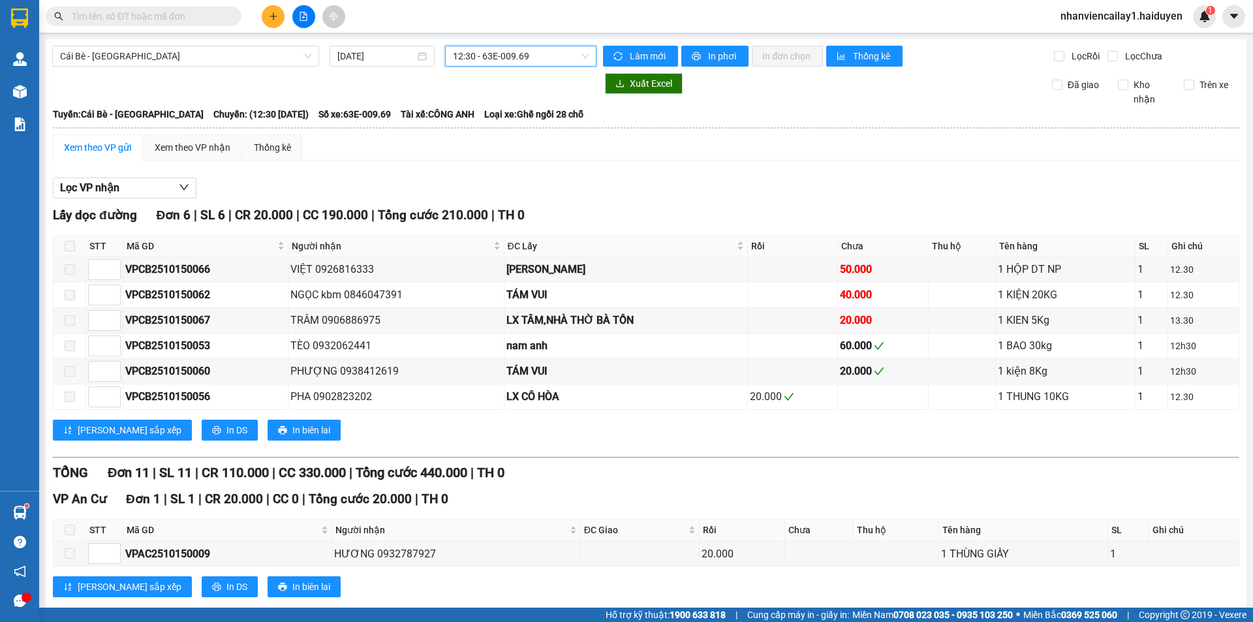
click at [516, 59] on span "12:30 - 63E-009.69" at bounding box center [521, 56] width 136 height 20
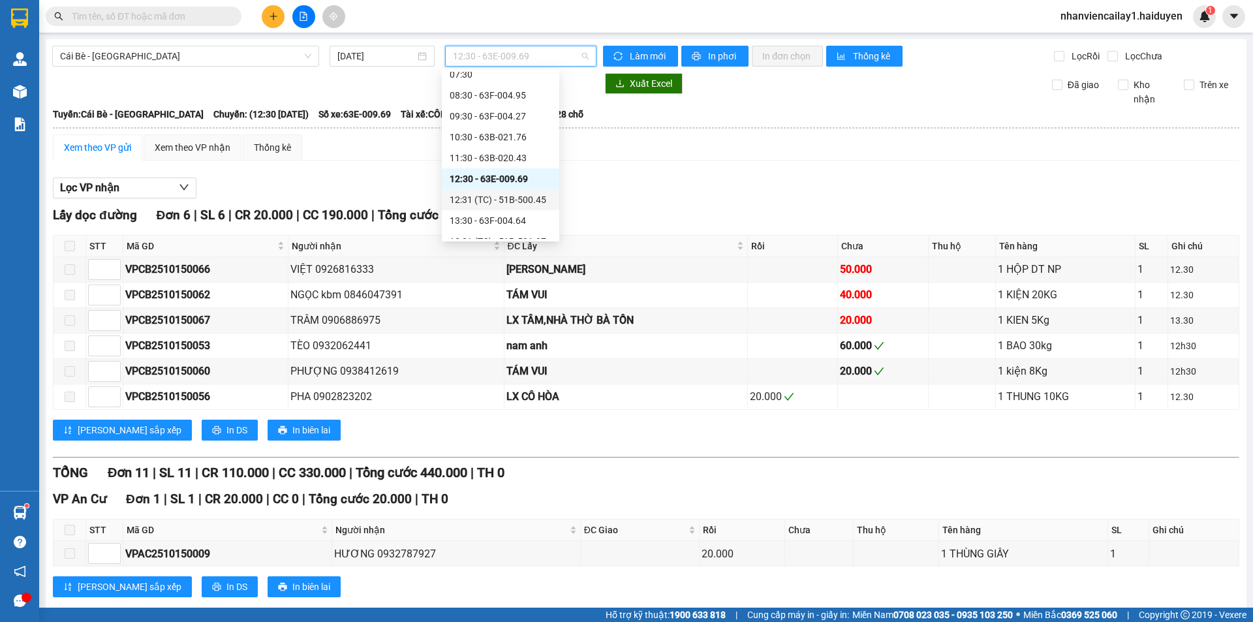
click at [528, 193] on div "12:31 (TC) - 51B-500.45" at bounding box center [501, 200] width 102 height 14
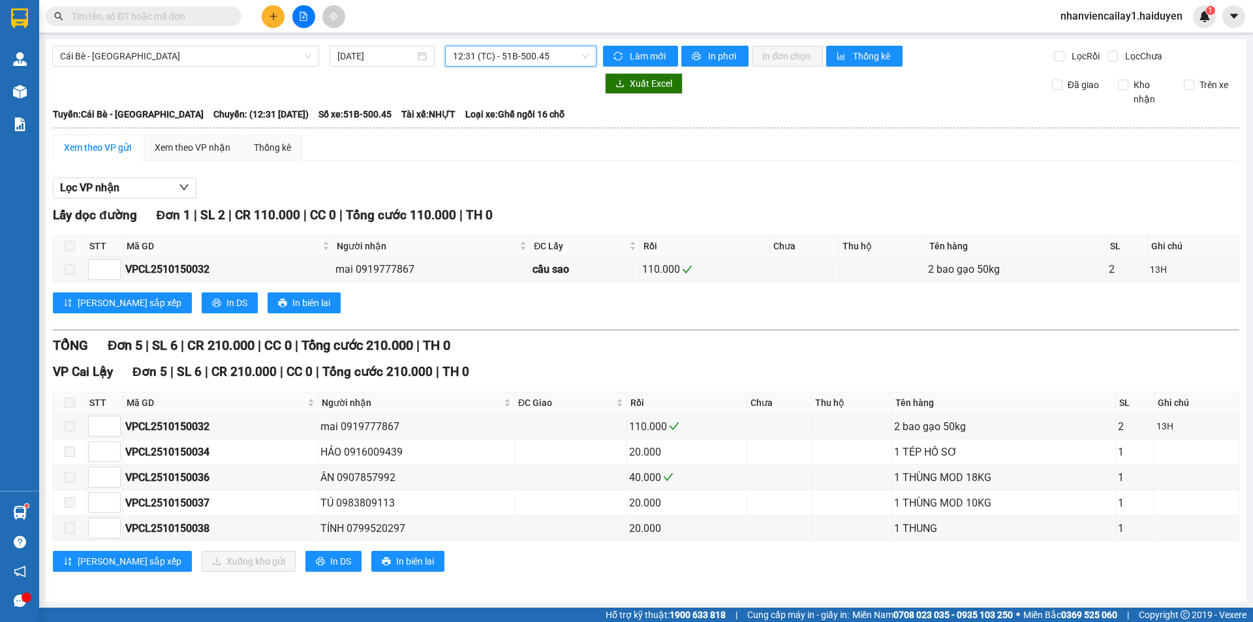
click at [527, 55] on span "12:31 (TC) - 51B-500.45" at bounding box center [521, 56] width 136 height 20
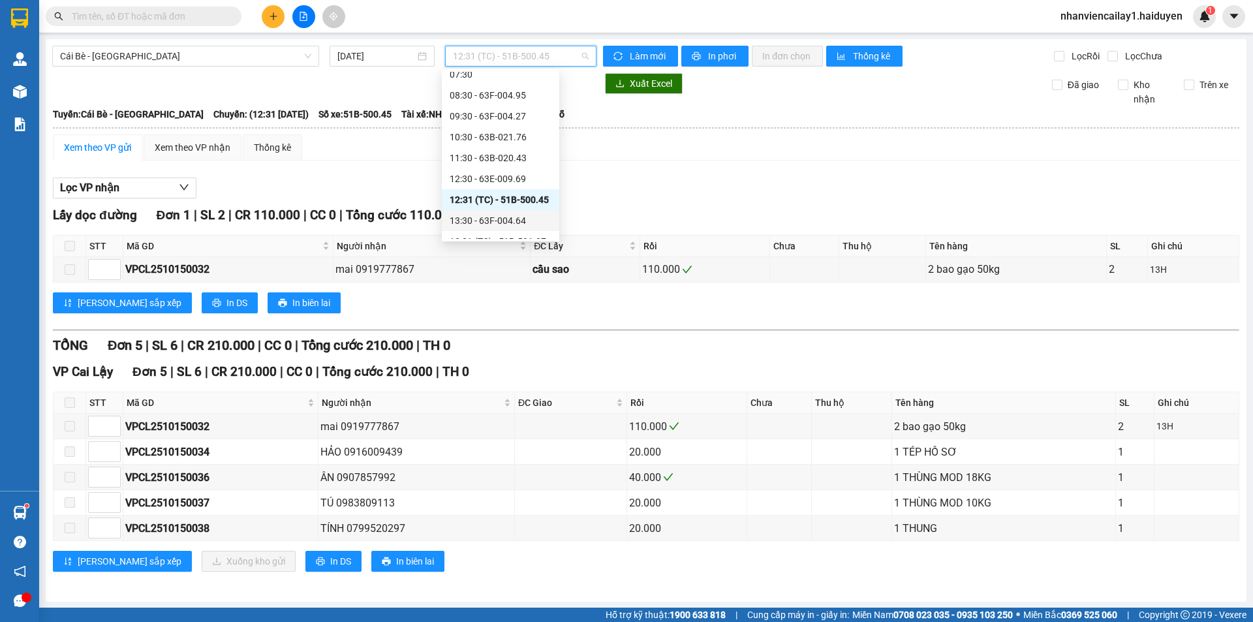
click at [541, 219] on div "13:30 - 63F-004.64" at bounding box center [501, 220] width 102 height 14
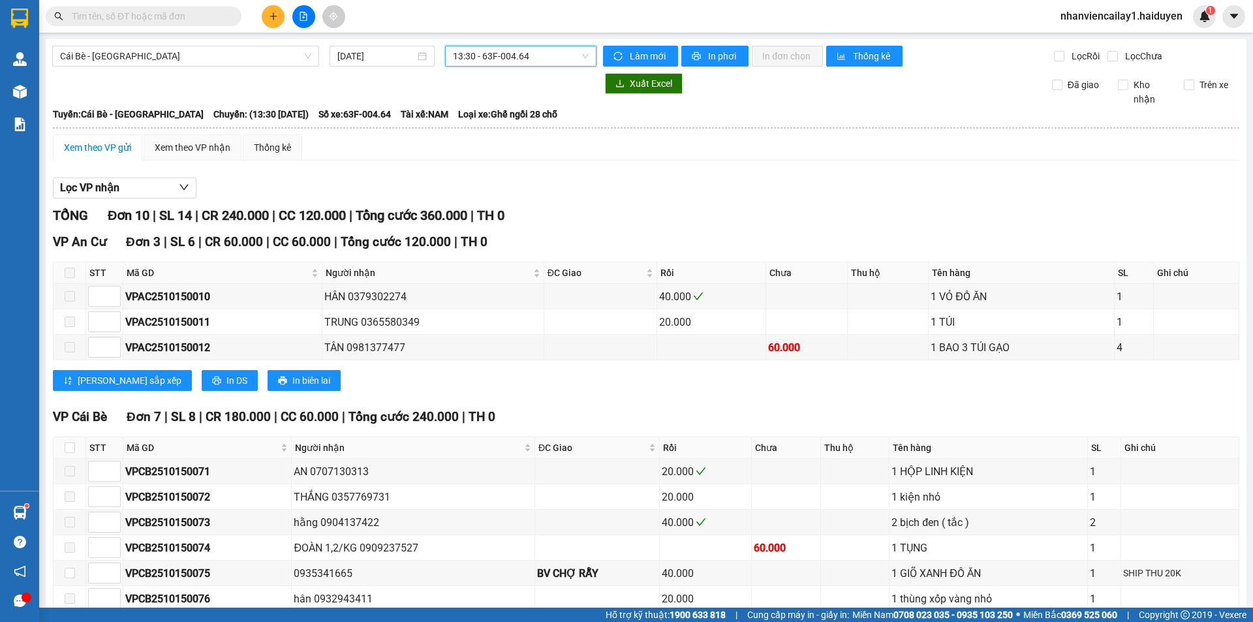
click at [466, 63] on span "13:30 - 63F-004.64" at bounding box center [521, 56] width 136 height 20
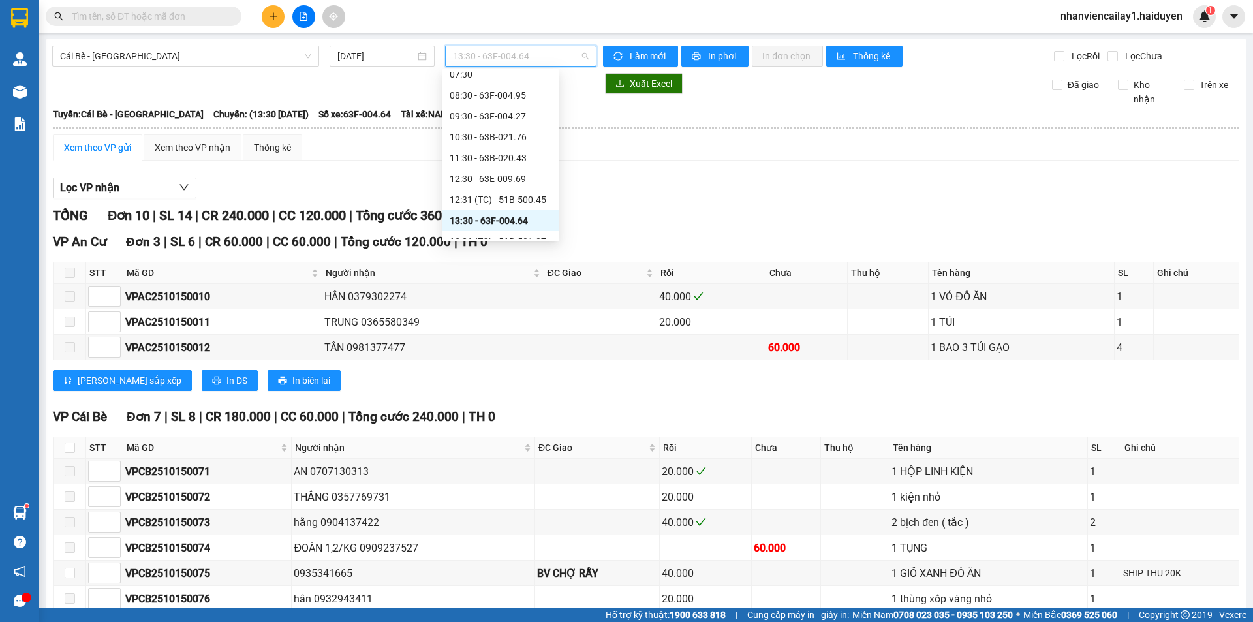
scroll to position [261, 0]
click at [509, 171] on div "13:31 (TC) - 51B-501.07" at bounding box center [501, 176] width 102 height 14
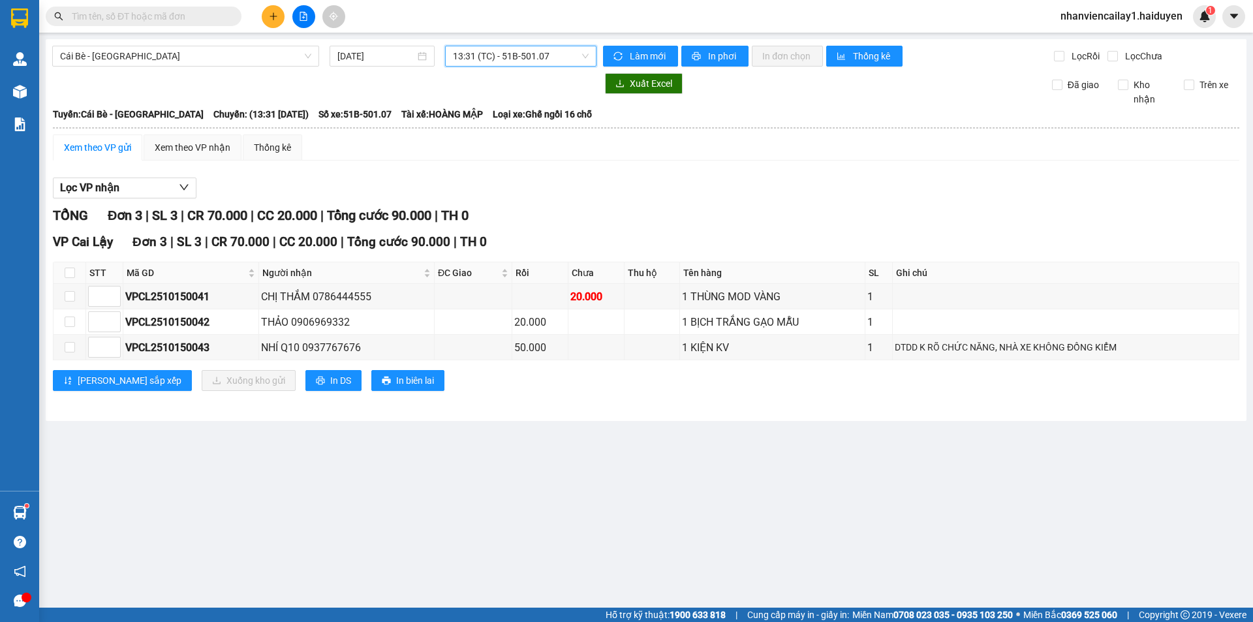
click at [491, 57] on span "13:31 (TC) - 51B-501.07" at bounding box center [521, 56] width 136 height 20
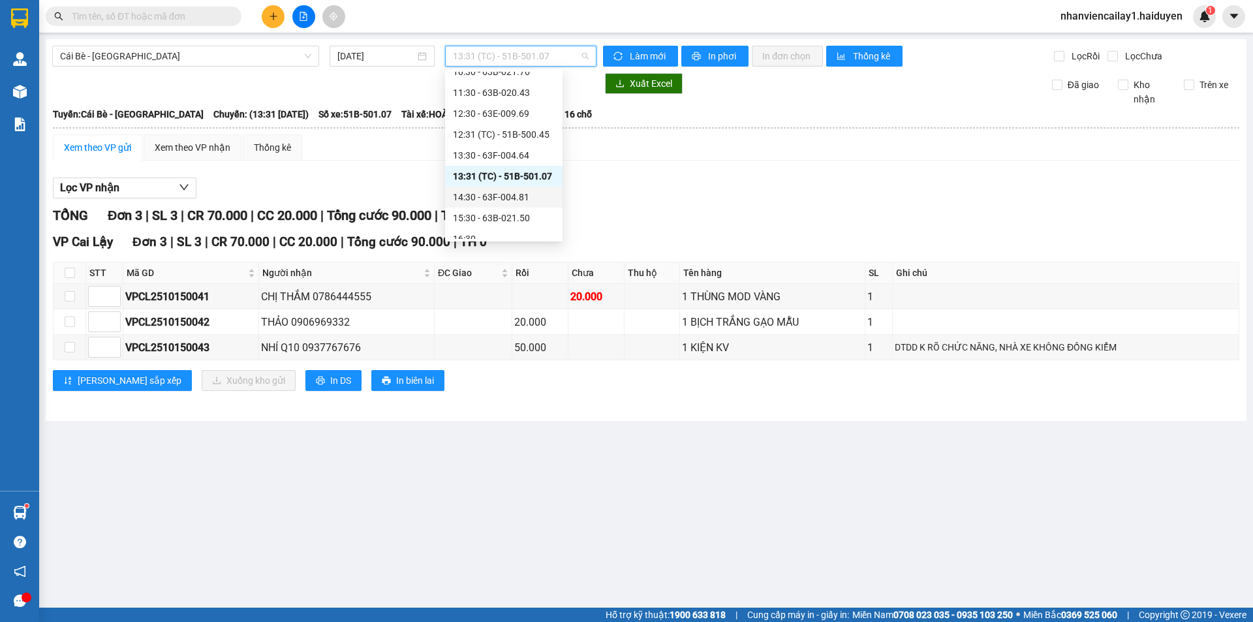
click at [499, 204] on div "14:30 - 63F-004.81" at bounding box center [504, 197] width 118 height 21
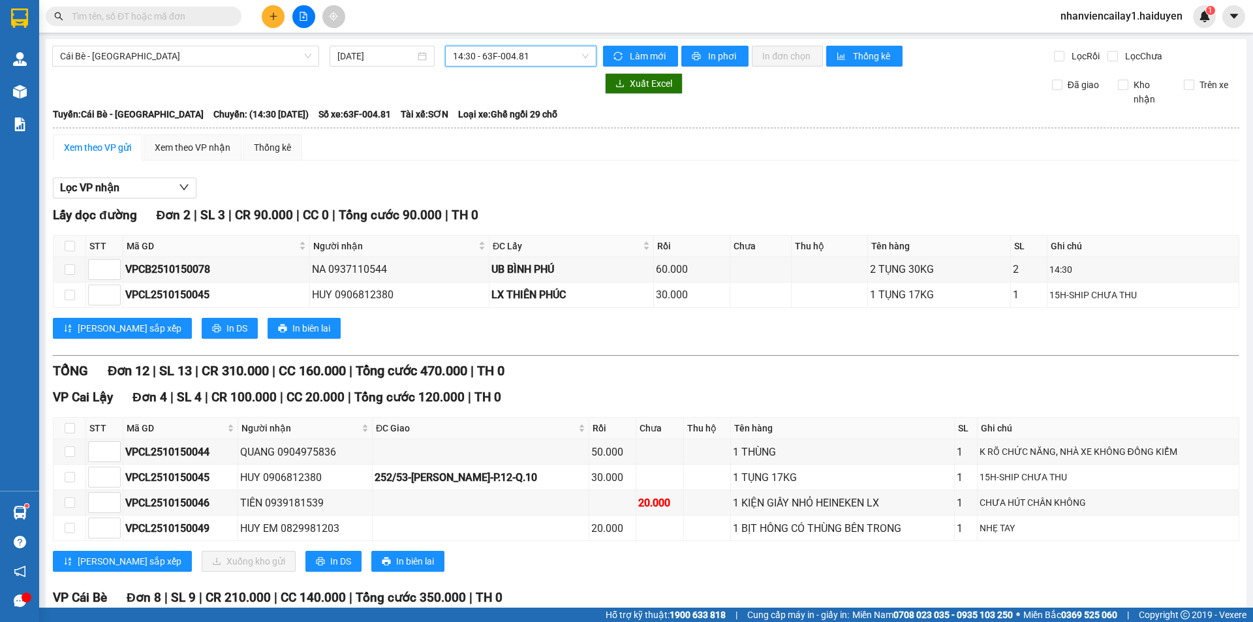
click at [558, 65] on span "14:30 - 63F-004.81" at bounding box center [521, 56] width 136 height 20
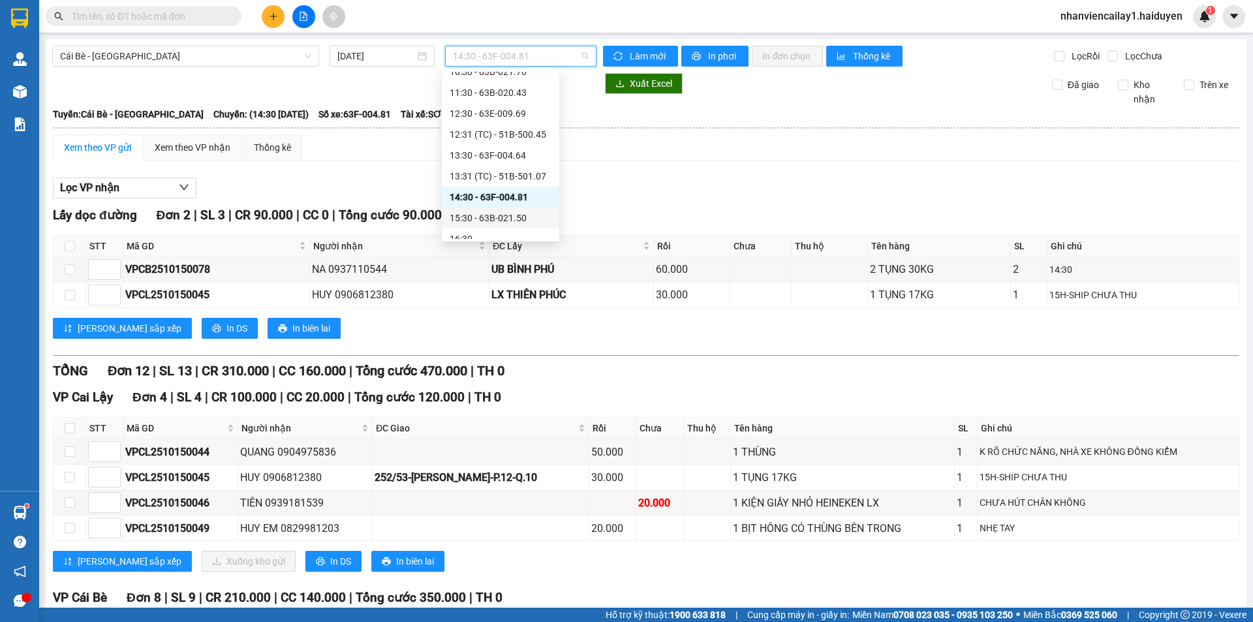
click at [512, 219] on div "15:30 - 63B-021.50" at bounding box center [501, 218] width 102 height 14
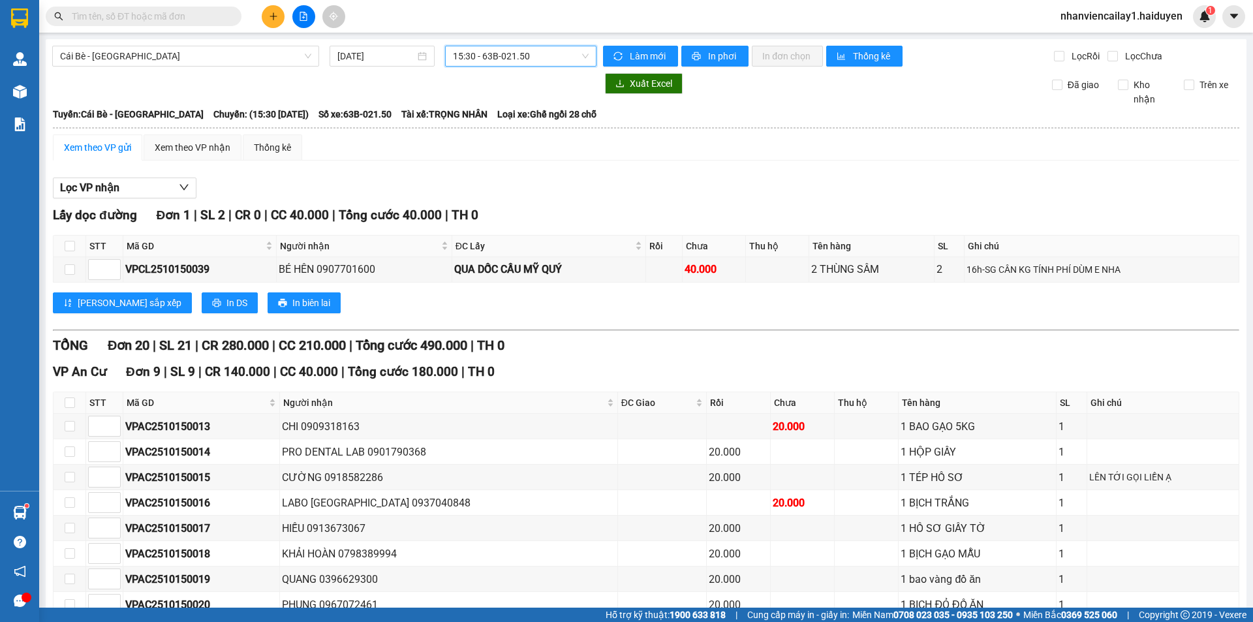
click at [546, 61] on span "15:30 - 63B-021.50" at bounding box center [521, 56] width 136 height 20
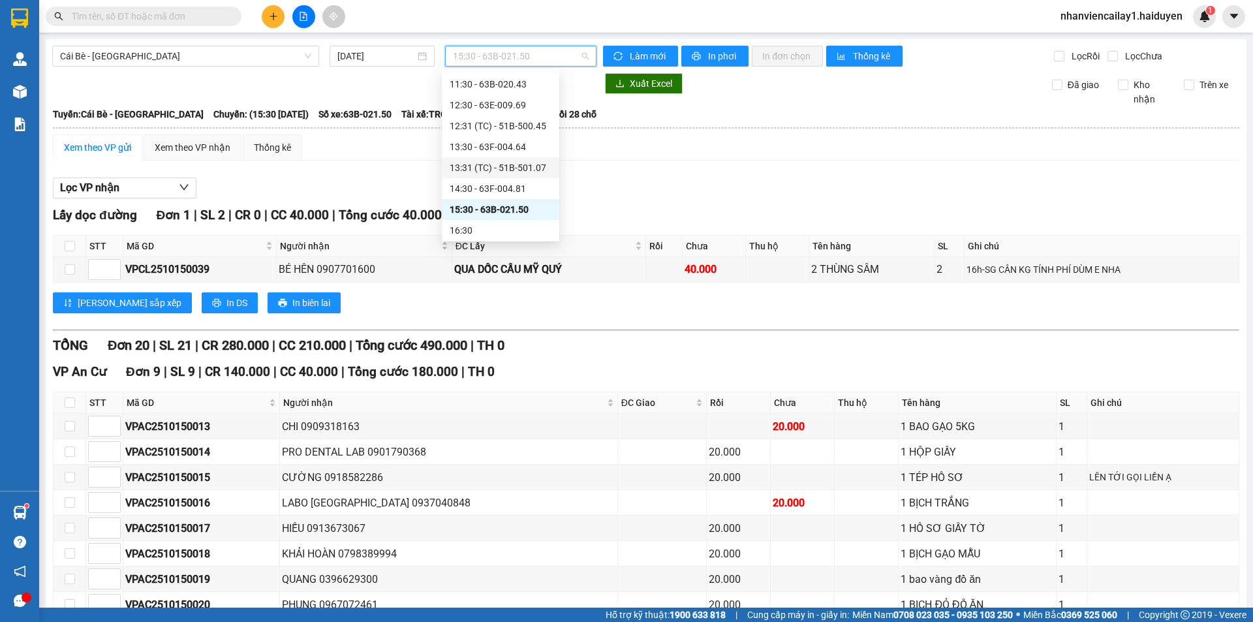
scroll to position [272, 0]
click at [515, 225] on div "16:30" at bounding box center [501, 228] width 102 height 14
